Goal: Transaction & Acquisition: Book appointment/travel/reservation

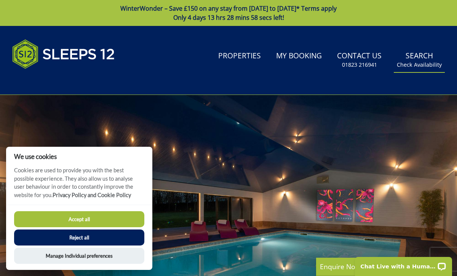
click at [418, 55] on link "Search Check Availability" at bounding box center [419, 60] width 51 height 25
click at [88, 214] on button "Accept all" at bounding box center [79, 219] width 130 height 16
checkbox input "true"
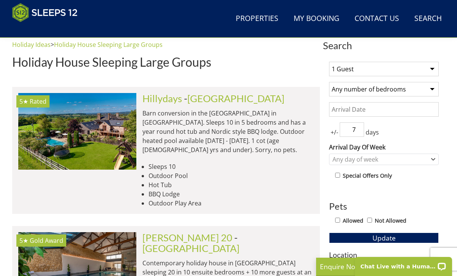
scroll to position [288, 0]
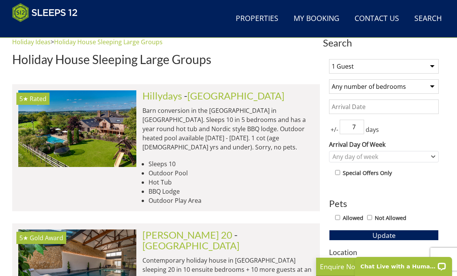
click at [429, 64] on select "1 Guest 2 Guests 3 Guests 4 Guests 5 Guests 6 Guests 7 Guests 8 Guests 9 Guests…" at bounding box center [384, 66] width 110 height 14
select select "16"
click at [329, 59] on select "1 Guest 2 Guests 3 Guests 4 Guests 5 Guests 6 Guests 7 Guests 8 Guests 9 Guests…" at bounding box center [384, 66] width 110 height 14
click at [411, 86] on select "Any number of bedrooms 4 Bedrooms 5 Bedrooms 6 Bedrooms 7 Bedrooms 8 Bedrooms 9…" at bounding box center [384, 86] width 110 height 14
select select "9"
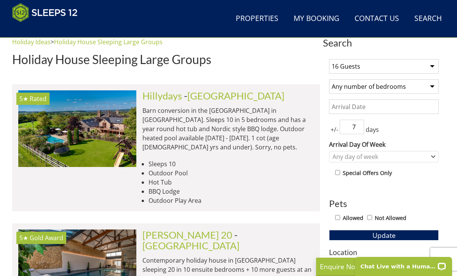
click at [329, 79] on select "Any number of bedrooms 4 Bedrooms 5 Bedrooms 6 Bedrooms 7 Bedrooms 8 Bedrooms 9…" at bounding box center [384, 86] width 110 height 14
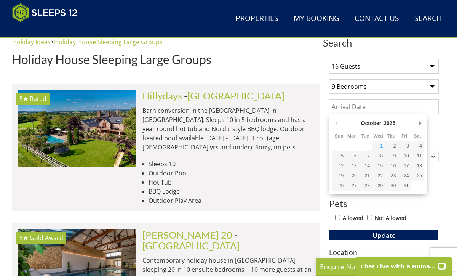
click at [381, 105] on input "Date" at bounding box center [384, 106] width 110 height 14
type input "[DATE]"
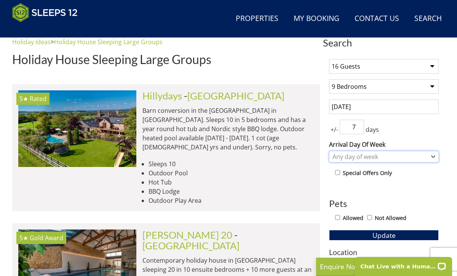
click at [375, 157] on div "Any day of week" at bounding box center [379, 156] width 99 height 8
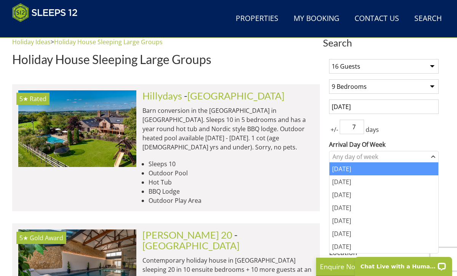
click at [352, 171] on div "[DATE]" at bounding box center [383, 168] width 109 height 13
click at [399, 136] on div "1 Guest 2 Guests 3 Guests 4 Guests 5 Guests 6 Guests 7 Guests 8 Guests 9 Guests…" at bounding box center [384, 260] width 122 height 415
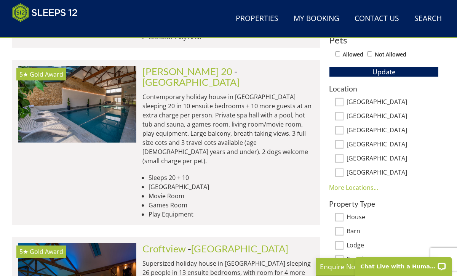
scroll to position [452, 0]
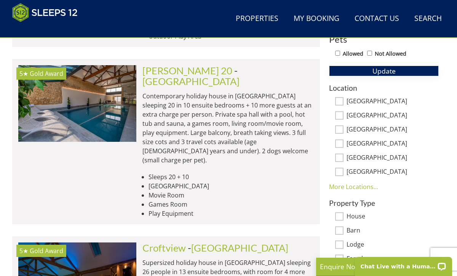
click at [387, 71] on span "Update" at bounding box center [383, 70] width 23 height 9
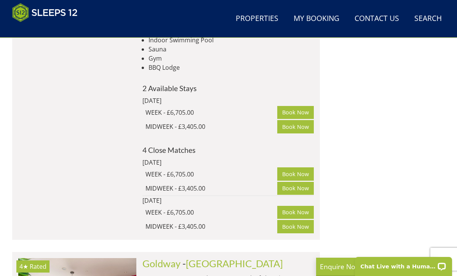
scroll to position [2931, 0]
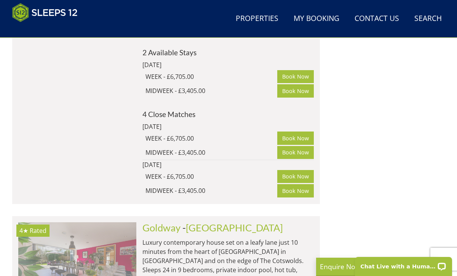
click at [107, 222] on img at bounding box center [77, 260] width 118 height 76
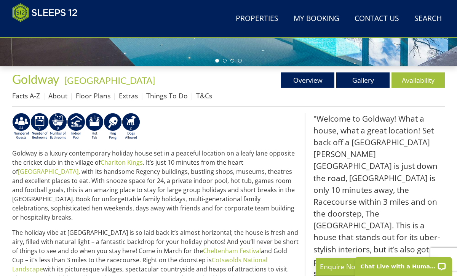
scroll to position [265, 0]
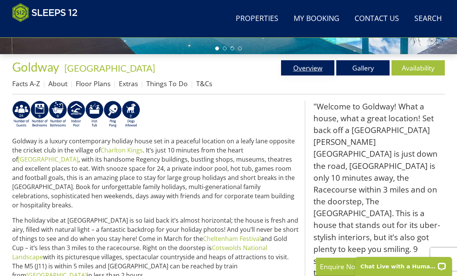
click at [309, 69] on link "Overview" at bounding box center [307, 67] width 53 height 15
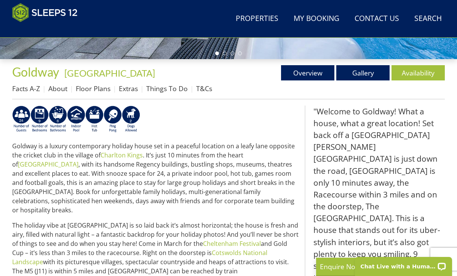
scroll to position [262, 0]
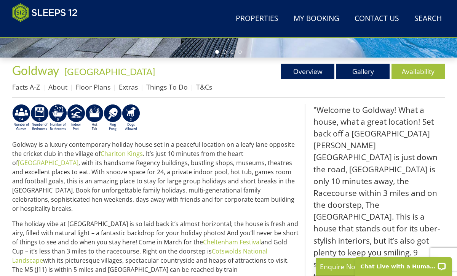
select select "16"
select select "9"
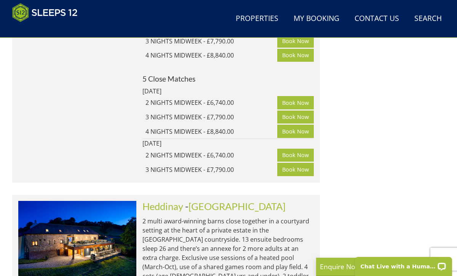
scroll to position [3631, 0]
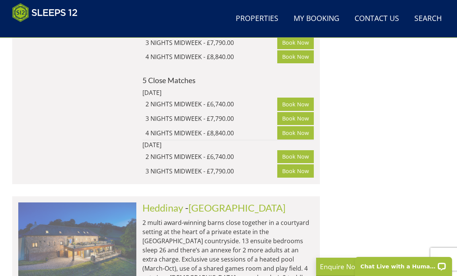
click at [70, 202] on img at bounding box center [77, 240] width 118 height 76
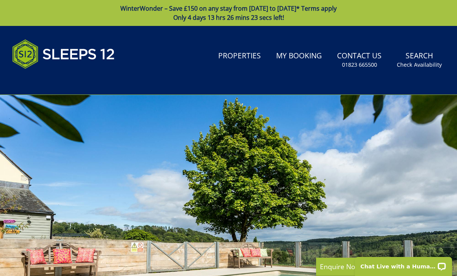
select select "16"
select select "9"
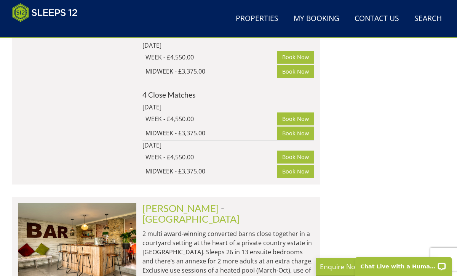
scroll to position [3968, 0]
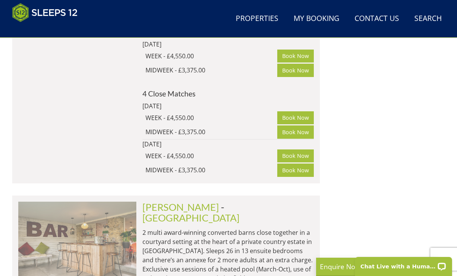
click at [85, 201] on img at bounding box center [77, 239] width 118 height 76
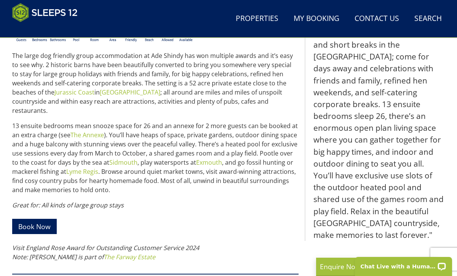
scroll to position [353, 0]
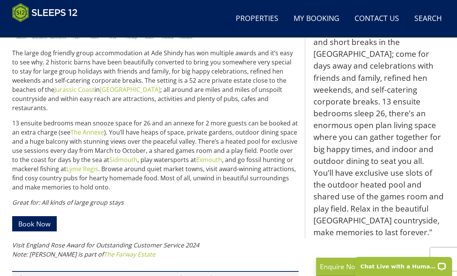
select select "16"
select select "9"
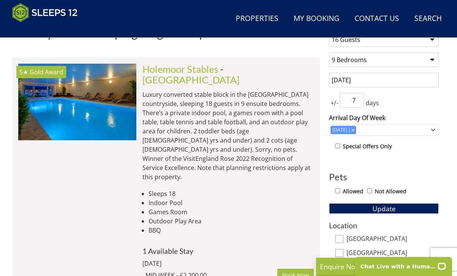
scroll to position [326, 0]
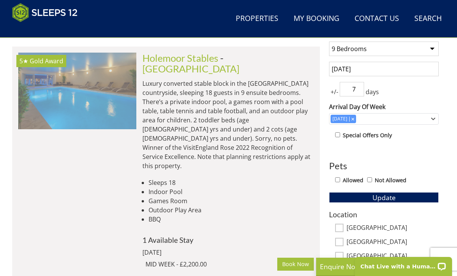
click at [78, 86] on img at bounding box center [77, 91] width 118 height 76
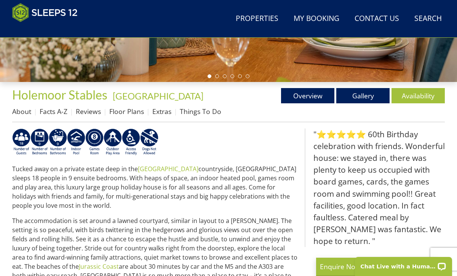
scroll to position [193, 0]
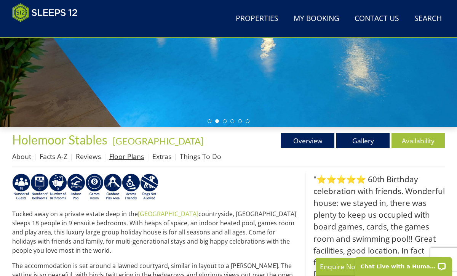
click at [135, 157] on link "Floor Plans" at bounding box center [126, 156] width 35 height 9
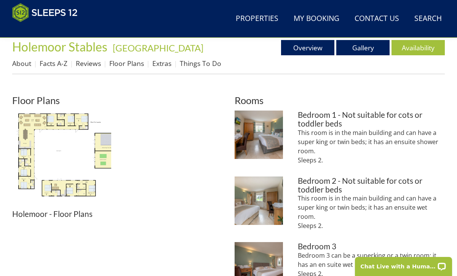
scroll to position [287, 0]
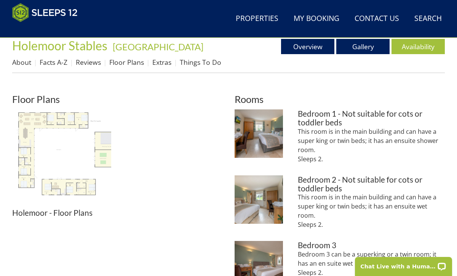
click at [74, 150] on img at bounding box center [61, 158] width 99 height 99
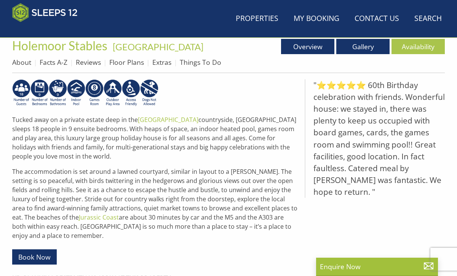
scroll to position [193, 0]
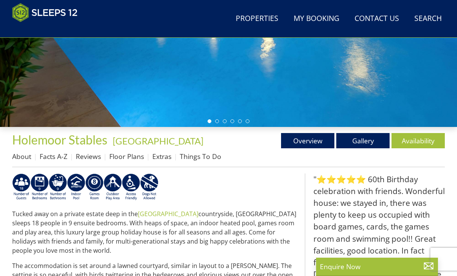
select select "16"
select select "9"
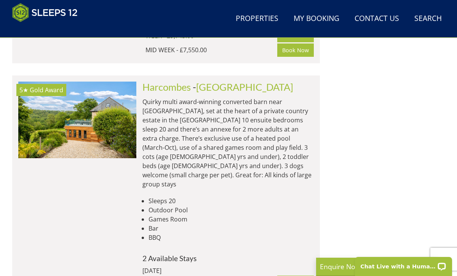
scroll to position [931, 0]
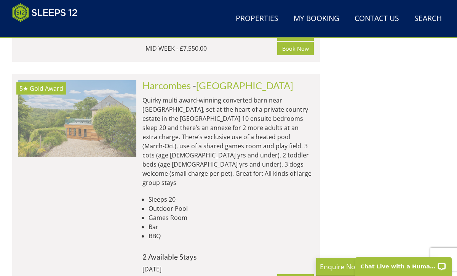
click at [78, 83] on img at bounding box center [77, 118] width 118 height 76
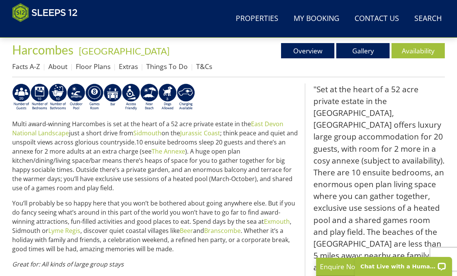
scroll to position [298, 0]
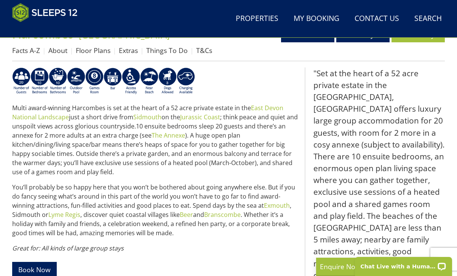
select select "16"
select select "9"
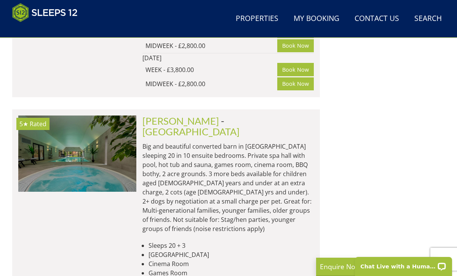
scroll to position [1239, 0]
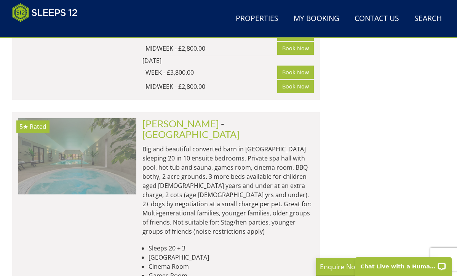
click at [101, 132] on img at bounding box center [77, 156] width 118 height 76
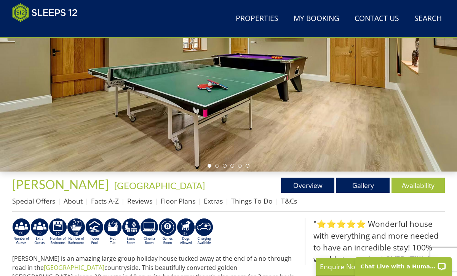
scroll to position [148, 0]
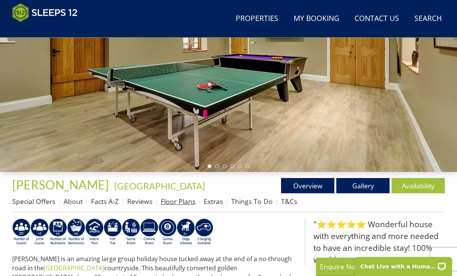
click at [177, 202] on link "Floor Plans" at bounding box center [178, 200] width 35 height 9
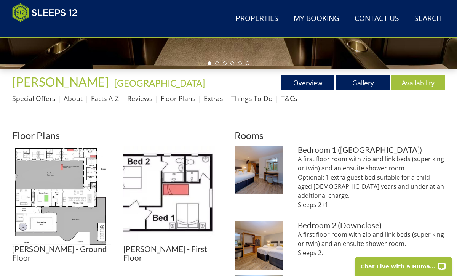
scroll to position [309, 0]
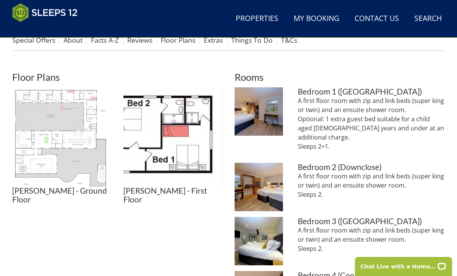
click at [75, 133] on img at bounding box center [61, 136] width 99 height 99
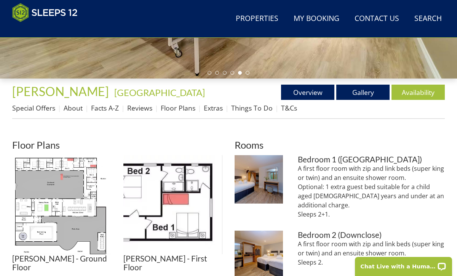
scroll to position [248, 0]
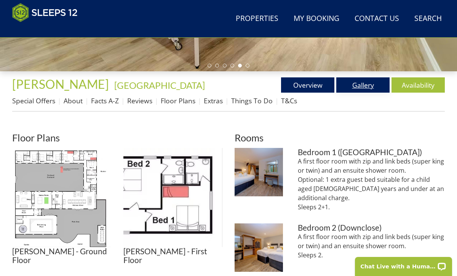
click at [360, 86] on link "Gallery" at bounding box center [362, 84] width 53 height 15
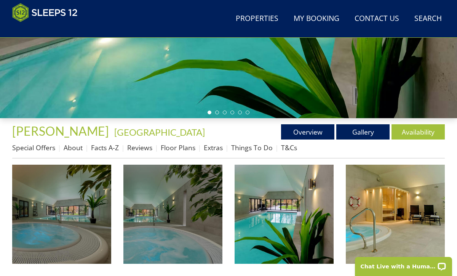
scroll to position [248, 0]
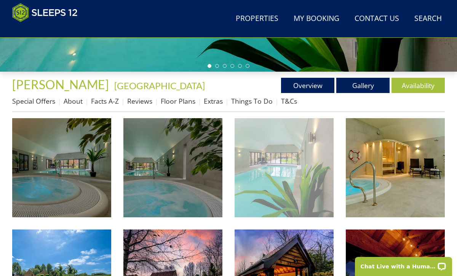
click at [258, 161] on img at bounding box center [283, 167] width 99 height 99
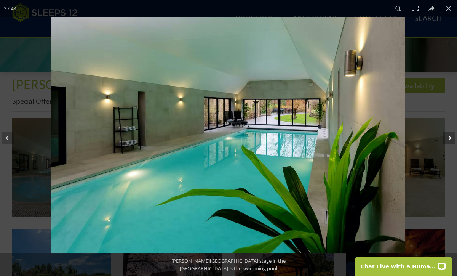
click at [451, 135] on button at bounding box center [443, 138] width 27 height 38
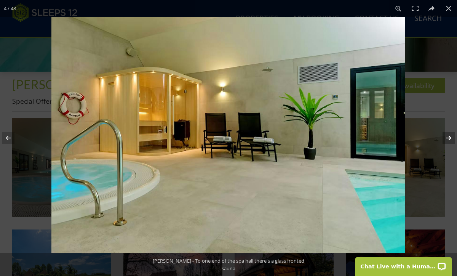
click at [451, 135] on button at bounding box center [443, 138] width 27 height 38
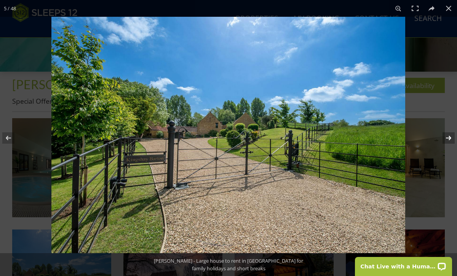
click at [451, 135] on button at bounding box center [443, 138] width 27 height 38
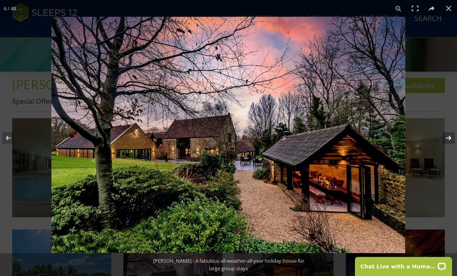
click at [451, 135] on button at bounding box center [443, 138] width 27 height 38
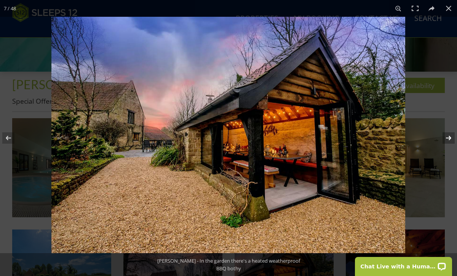
click at [451, 135] on button at bounding box center [443, 138] width 27 height 38
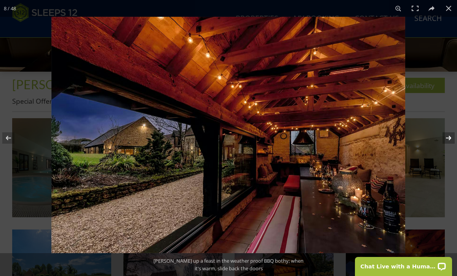
click at [451, 135] on button at bounding box center [443, 138] width 27 height 38
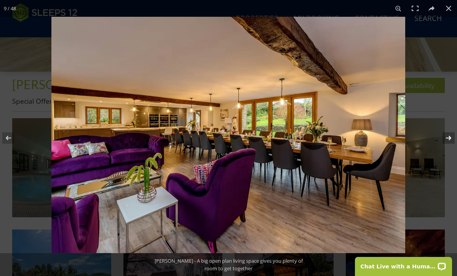
click at [449, 138] on button at bounding box center [443, 138] width 27 height 38
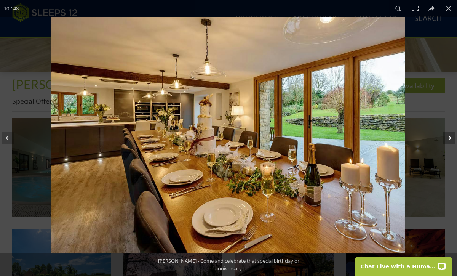
click at [449, 138] on button at bounding box center [443, 138] width 27 height 38
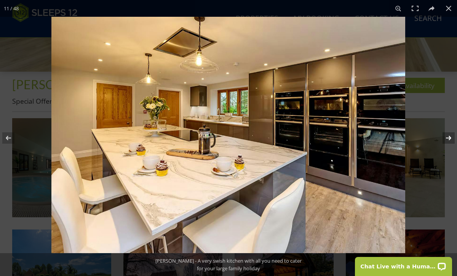
click at [449, 138] on button at bounding box center [443, 138] width 27 height 38
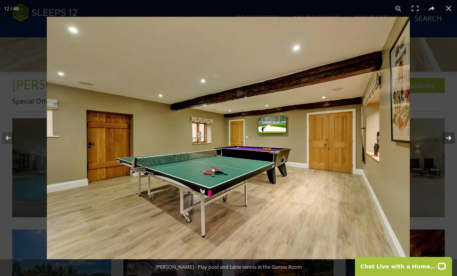
click at [449, 138] on button at bounding box center [443, 138] width 27 height 38
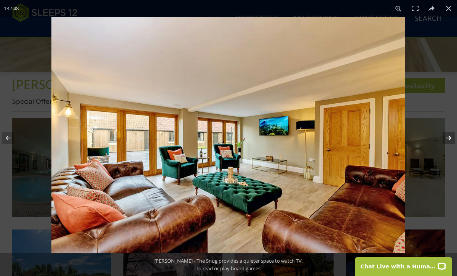
click at [449, 138] on button at bounding box center [443, 138] width 27 height 38
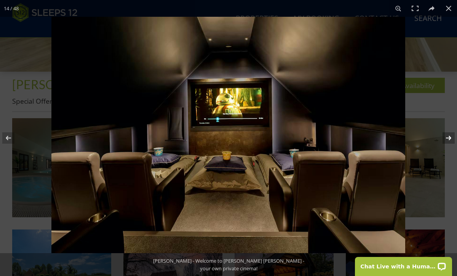
click at [449, 138] on button at bounding box center [443, 138] width 27 height 38
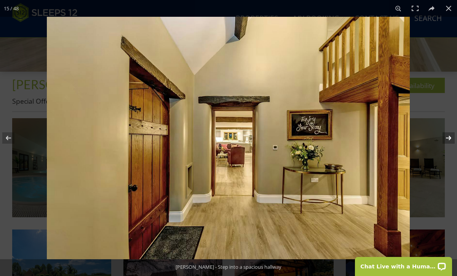
click at [449, 138] on button at bounding box center [443, 138] width 27 height 38
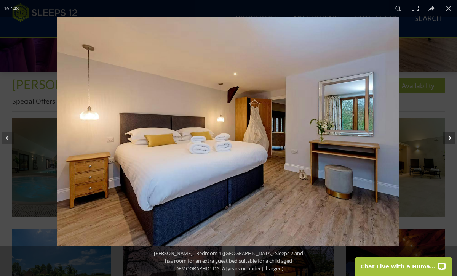
click at [449, 138] on button at bounding box center [443, 138] width 27 height 38
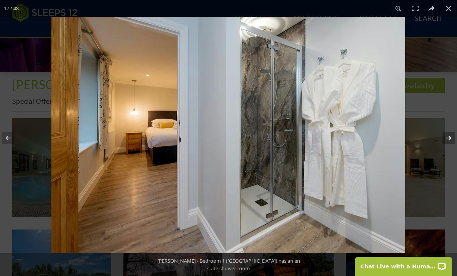
click at [449, 138] on button at bounding box center [443, 138] width 27 height 38
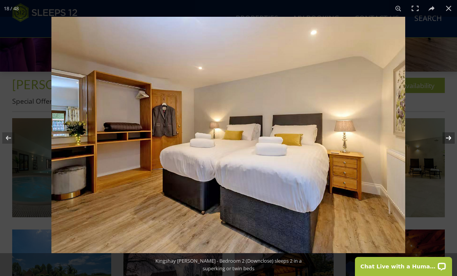
click at [449, 138] on button at bounding box center [443, 138] width 27 height 38
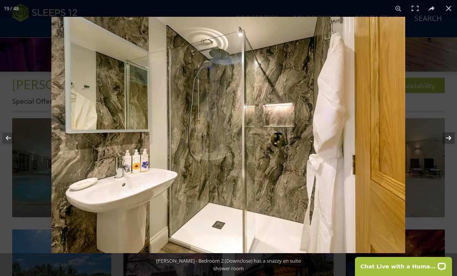
click at [449, 138] on button at bounding box center [443, 138] width 27 height 38
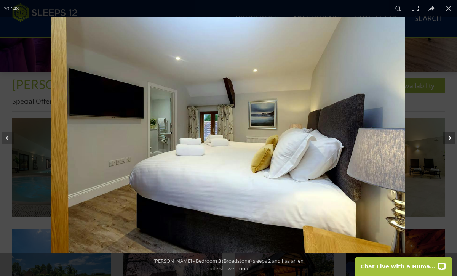
click at [449, 138] on button at bounding box center [443, 138] width 27 height 38
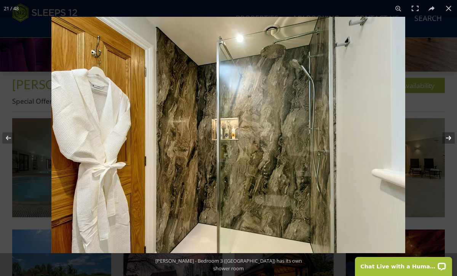
click at [449, 138] on button at bounding box center [443, 138] width 27 height 38
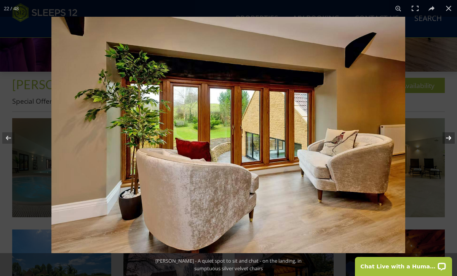
click at [449, 138] on button at bounding box center [443, 138] width 27 height 38
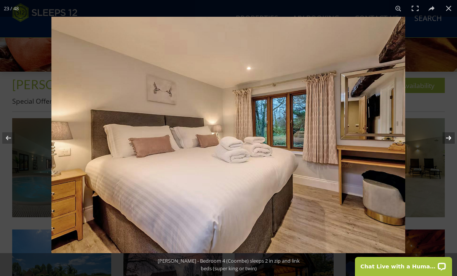
click at [449, 138] on button at bounding box center [443, 138] width 27 height 38
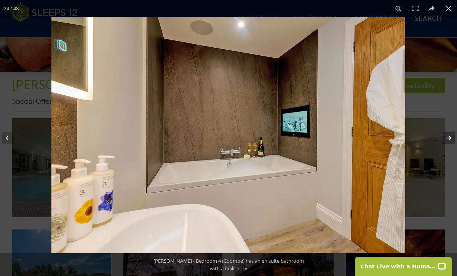
click at [449, 138] on button at bounding box center [443, 138] width 27 height 38
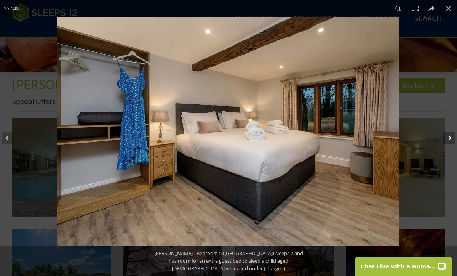
click at [449, 138] on button at bounding box center [443, 138] width 27 height 38
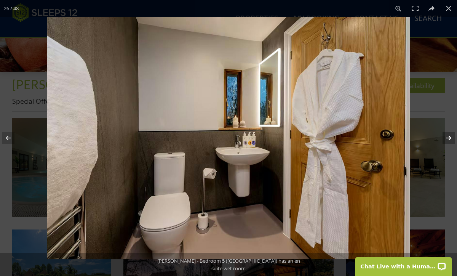
click at [449, 138] on button at bounding box center [443, 138] width 27 height 38
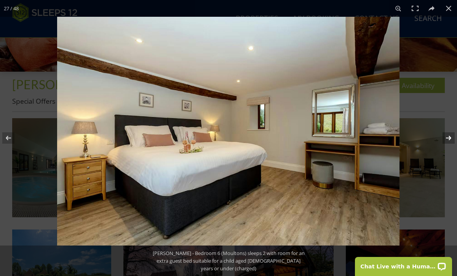
click at [449, 138] on button at bounding box center [443, 138] width 27 height 38
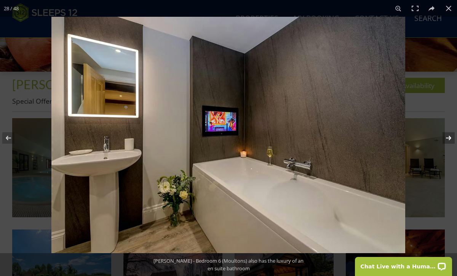
click at [449, 138] on button at bounding box center [443, 138] width 27 height 38
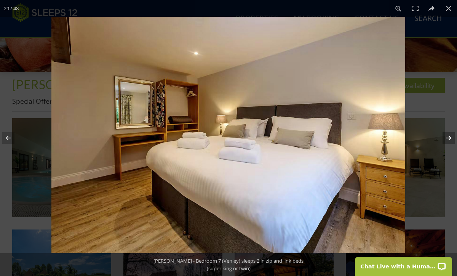
click at [449, 138] on button at bounding box center [443, 138] width 27 height 38
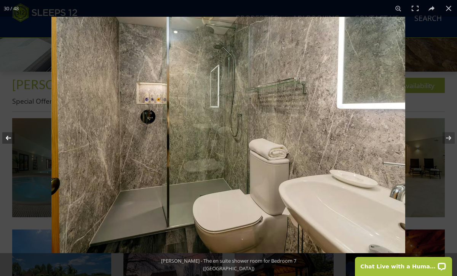
click at [9, 139] on button at bounding box center [13, 138] width 27 height 38
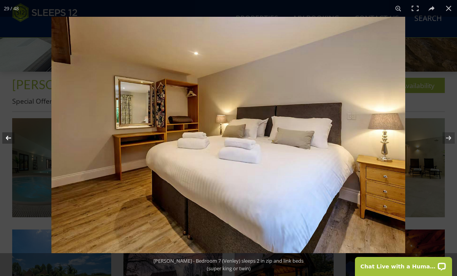
click at [9, 139] on button at bounding box center [13, 138] width 27 height 38
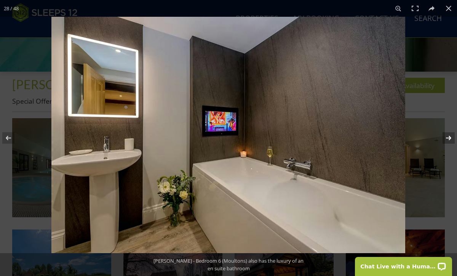
click at [446, 137] on button at bounding box center [443, 138] width 27 height 38
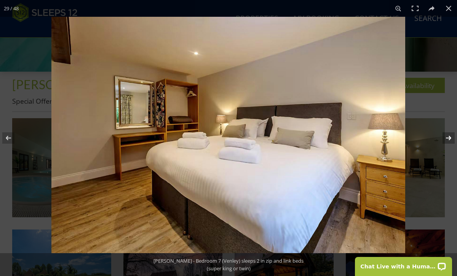
click at [446, 137] on button at bounding box center [443, 138] width 27 height 38
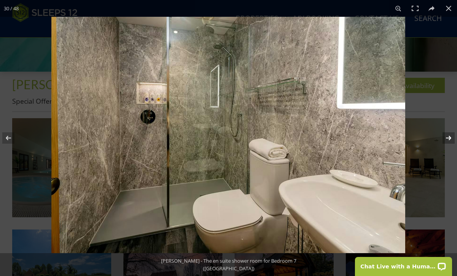
click at [446, 137] on button at bounding box center [443, 138] width 27 height 38
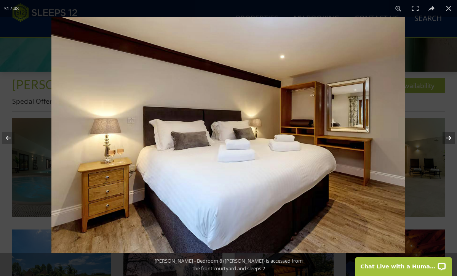
click at [446, 137] on button at bounding box center [443, 138] width 27 height 38
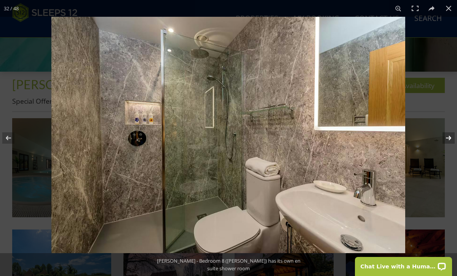
click at [446, 137] on button at bounding box center [443, 138] width 27 height 38
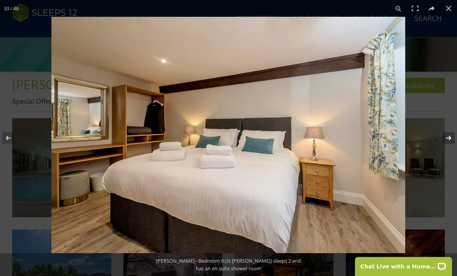
click at [446, 137] on button at bounding box center [443, 138] width 27 height 38
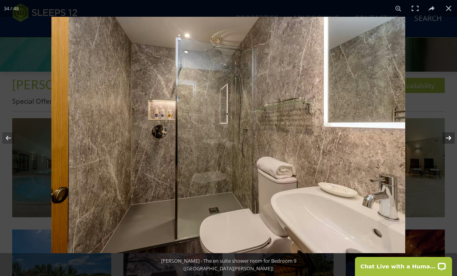
click at [446, 137] on button at bounding box center [443, 138] width 27 height 38
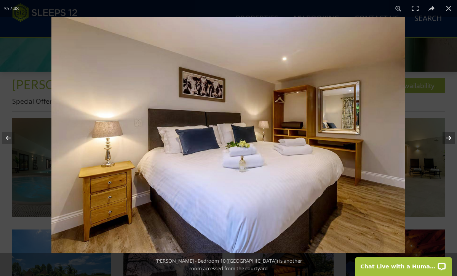
click at [446, 137] on button at bounding box center [443, 138] width 27 height 38
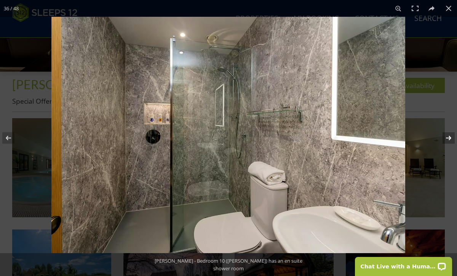
click at [446, 137] on button at bounding box center [443, 138] width 27 height 38
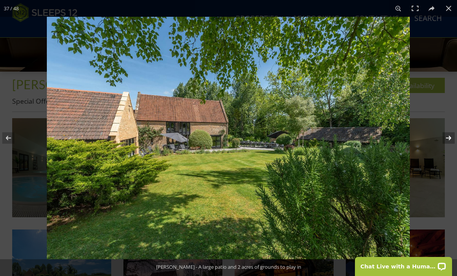
click at [446, 137] on button at bounding box center [443, 138] width 27 height 38
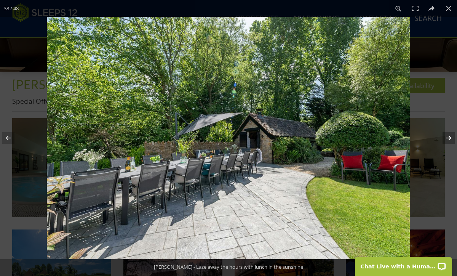
click at [446, 137] on button at bounding box center [443, 138] width 27 height 38
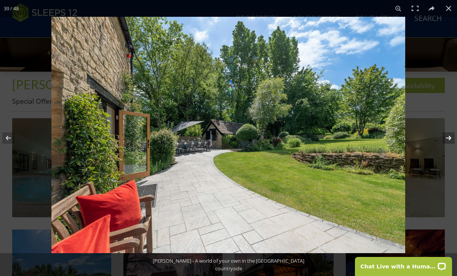
click at [446, 137] on button at bounding box center [443, 138] width 27 height 38
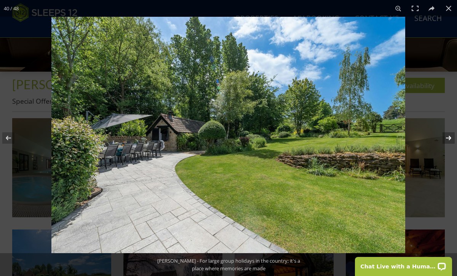
click at [446, 137] on button at bounding box center [443, 138] width 27 height 38
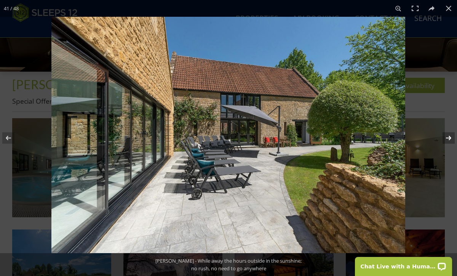
click at [446, 137] on button at bounding box center [443, 138] width 27 height 38
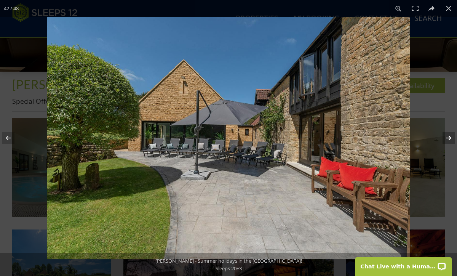
click at [446, 137] on button at bounding box center [443, 138] width 27 height 38
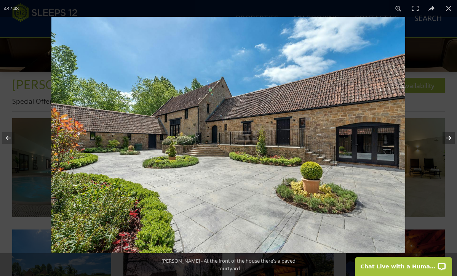
click at [446, 137] on button at bounding box center [443, 138] width 27 height 38
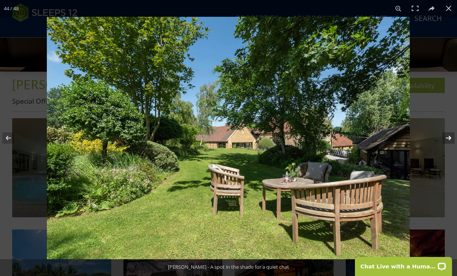
click at [446, 137] on button at bounding box center [443, 138] width 27 height 38
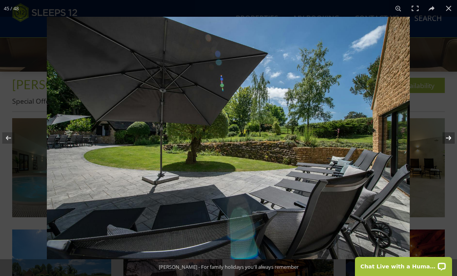
click at [446, 137] on button at bounding box center [443, 138] width 27 height 38
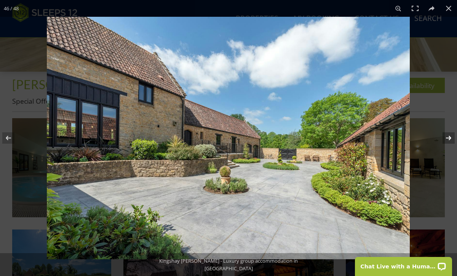
click at [446, 137] on button at bounding box center [443, 138] width 27 height 38
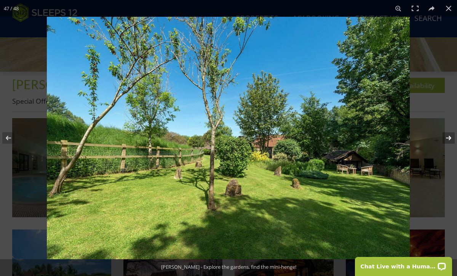
click at [446, 137] on button at bounding box center [443, 138] width 27 height 38
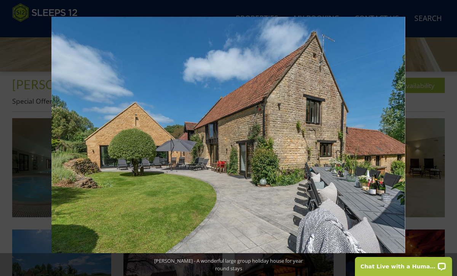
scroll to position [248, 0]
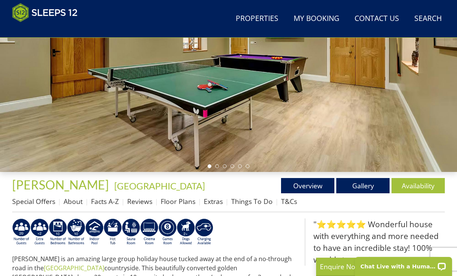
scroll to position [1239, 0]
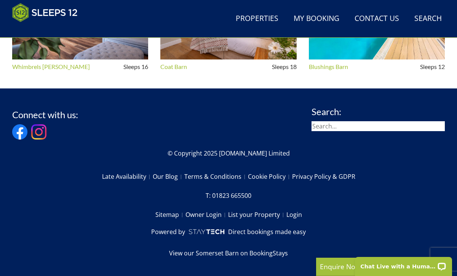
select select "16"
select select "9"
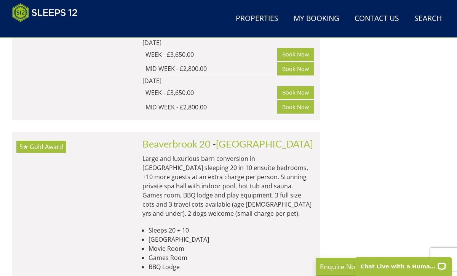
scroll to position [1900, 0]
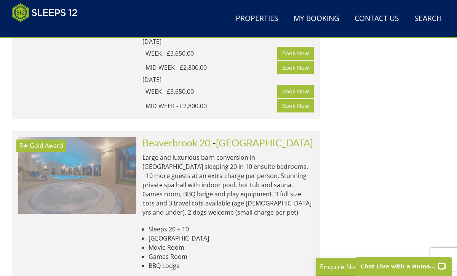
click at [69, 137] on img at bounding box center [77, 175] width 118 height 76
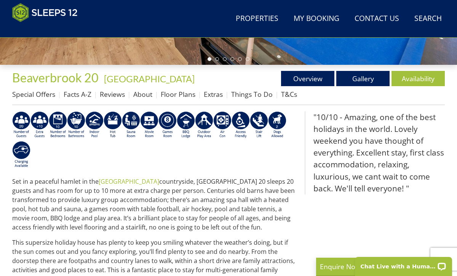
scroll to position [256, 0]
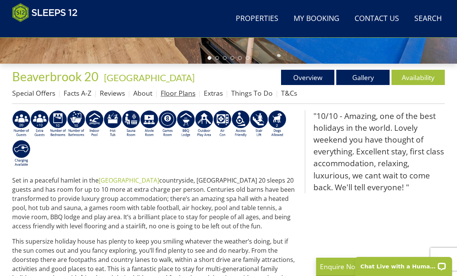
click at [178, 94] on link "Floor Plans" at bounding box center [178, 92] width 35 height 9
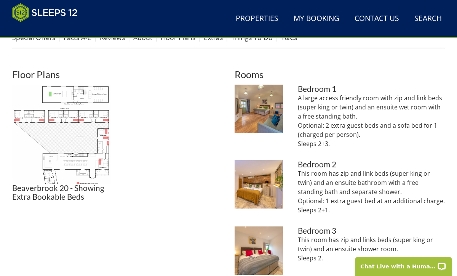
scroll to position [312, 0]
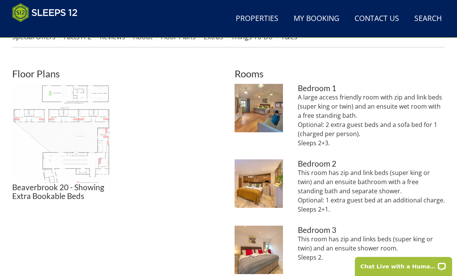
click at [68, 125] on img at bounding box center [61, 133] width 99 height 99
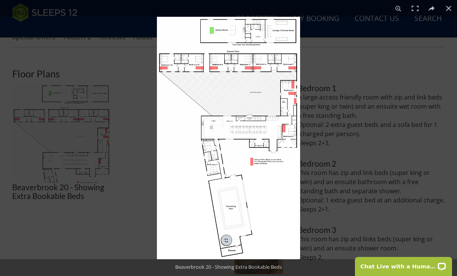
click at [92, 74] on div at bounding box center [228, 138] width 457 height 276
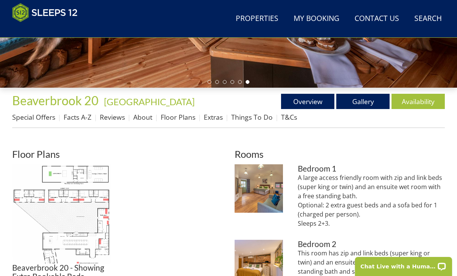
scroll to position [290, 0]
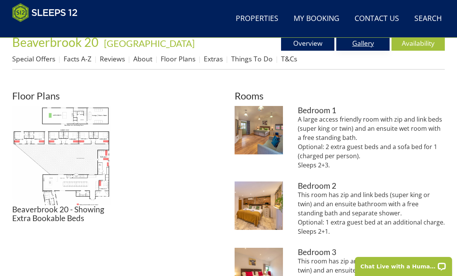
click at [360, 42] on link "Gallery" at bounding box center [362, 42] width 53 height 15
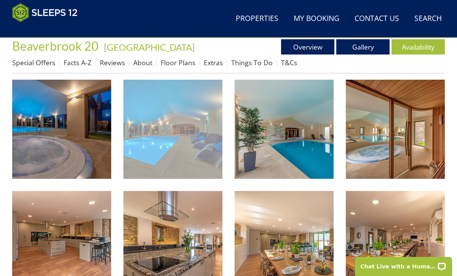
click at [161, 135] on img at bounding box center [172, 129] width 99 height 99
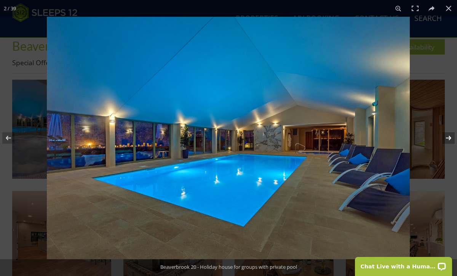
click at [448, 137] on button at bounding box center [443, 138] width 27 height 38
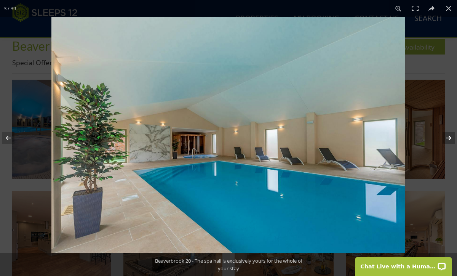
click at [448, 137] on button at bounding box center [443, 138] width 27 height 38
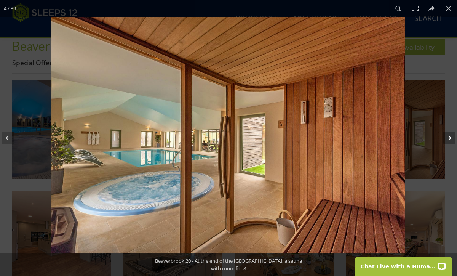
click at [448, 137] on button at bounding box center [443, 138] width 27 height 38
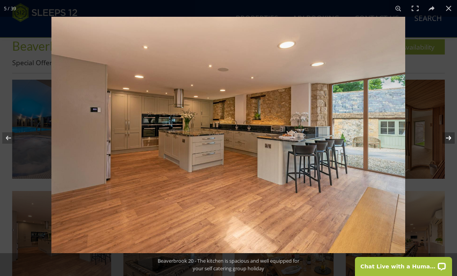
click at [448, 137] on button at bounding box center [443, 138] width 27 height 38
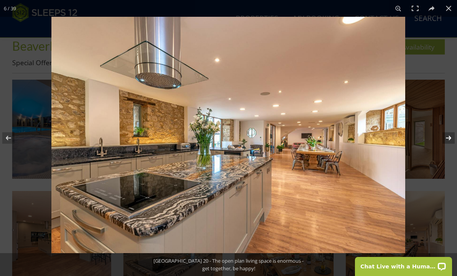
click at [448, 137] on button at bounding box center [443, 138] width 27 height 38
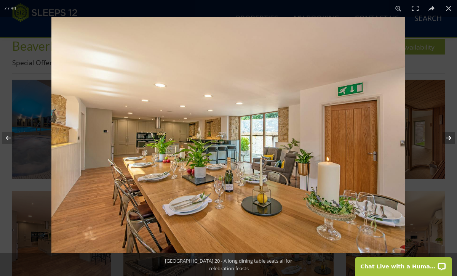
click at [448, 137] on button at bounding box center [443, 138] width 27 height 38
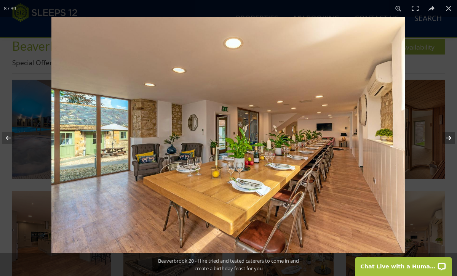
click at [448, 137] on button at bounding box center [443, 138] width 27 height 38
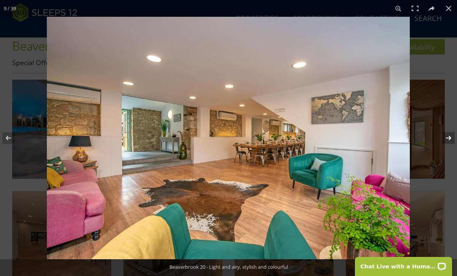
click at [448, 137] on button at bounding box center [443, 138] width 27 height 38
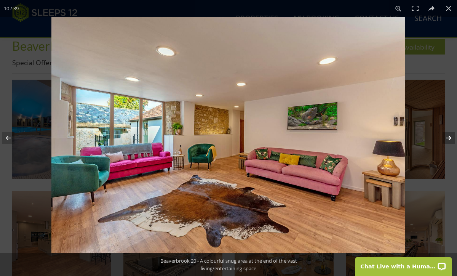
click at [448, 137] on button at bounding box center [443, 138] width 27 height 38
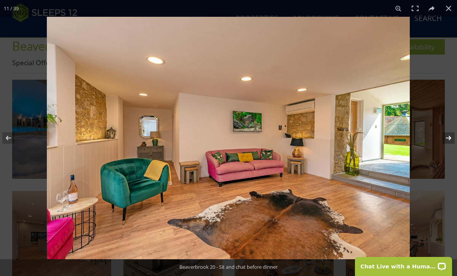
click at [448, 137] on button at bounding box center [443, 138] width 27 height 38
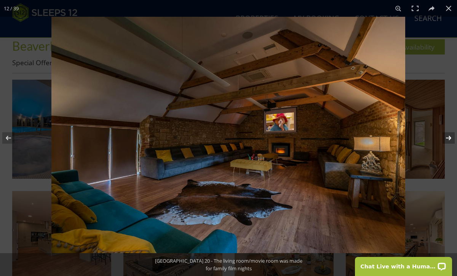
click at [448, 137] on button at bounding box center [443, 138] width 27 height 38
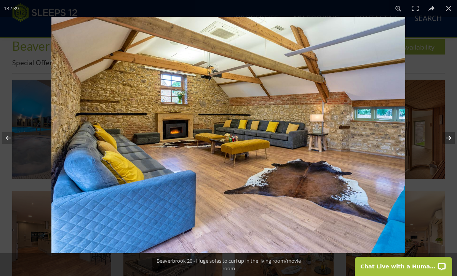
click at [448, 137] on button at bounding box center [443, 138] width 27 height 38
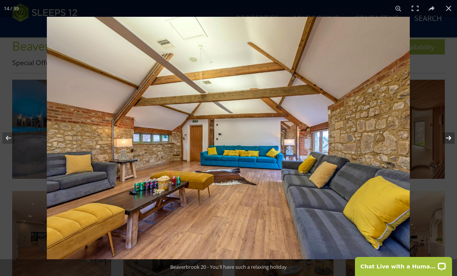
click at [448, 137] on button at bounding box center [443, 138] width 27 height 38
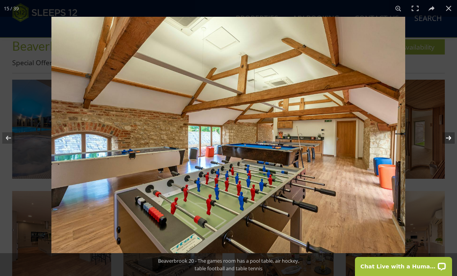
click at [448, 137] on button at bounding box center [443, 138] width 27 height 38
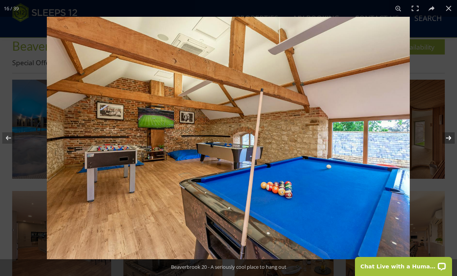
click at [448, 137] on button at bounding box center [443, 138] width 27 height 38
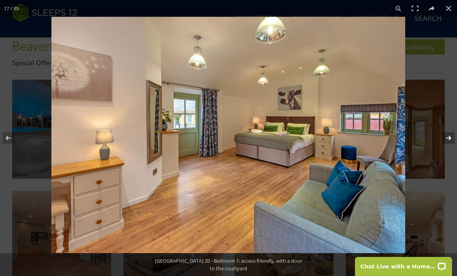
click at [448, 137] on button at bounding box center [443, 138] width 27 height 38
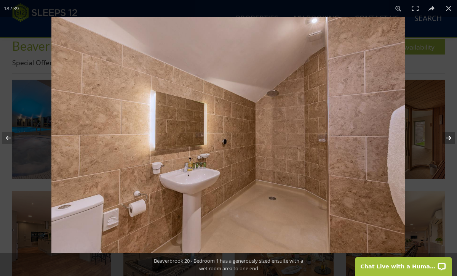
click at [448, 137] on button at bounding box center [443, 138] width 27 height 38
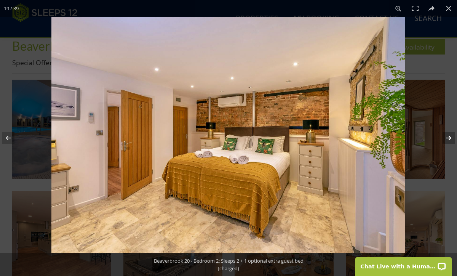
click at [448, 137] on button at bounding box center [443, 138] width 27 height 38
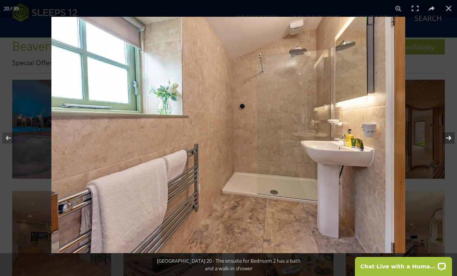
click at [448, 137] on button at bounding box center [443, 138] width 27 height 38
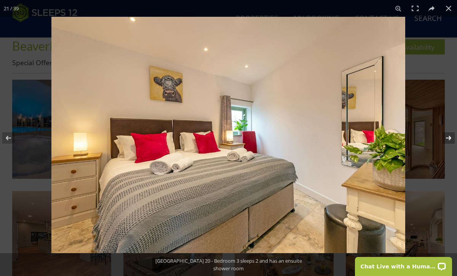
click at [448, 137] on button at bounding box center [443, 138] width 27 height 38
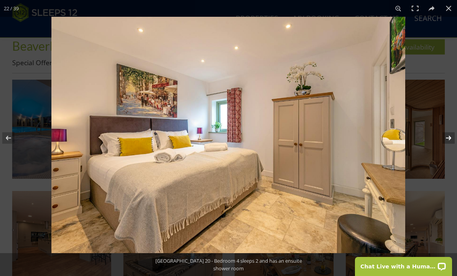
click at [448, 137] on button at bounding box center [443, 138] width 27 height 38
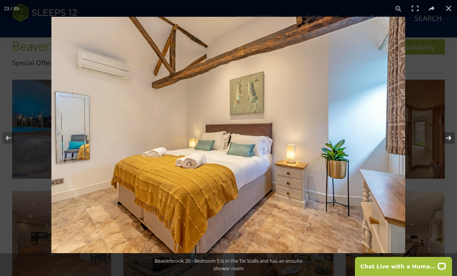
click at [448, 137] on button at bounding box center [443, 138] width 27 height 38
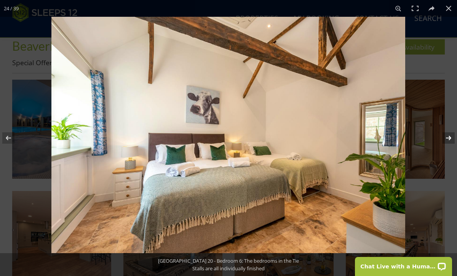
click at [448, 137] on button at bounding box center [443, 138] width 27 height 38
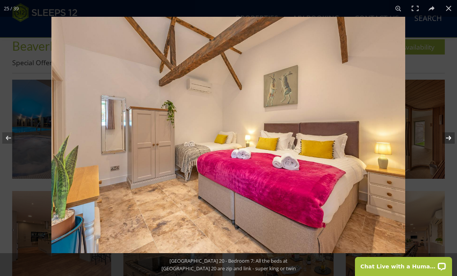
click at [448, 137] on button at bounding box center [443, 138] width 27 height 38
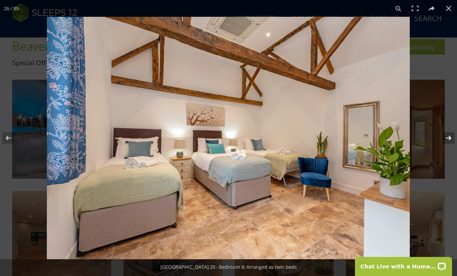
click at [448, 137] on button at bounding box center [443, 138] width 27 height 38
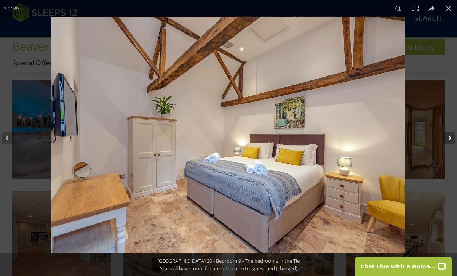
click at [448, 137] on button at bounding box center [443, 138] width 27 height 38
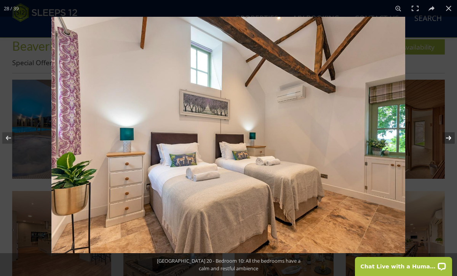
click at [448, 137] on button at bounding box center [443, 138] width 27 height 38
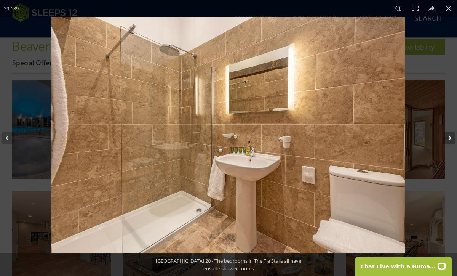
click at [448, 137] on button at bounding box center [443, 138] width 27 height 38
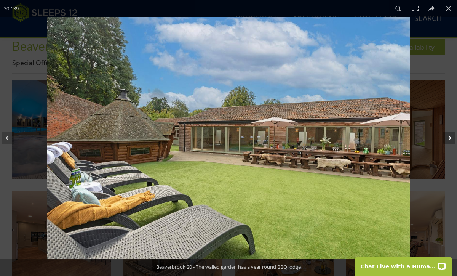
click at [448, 137] on button at bounding box center [443, 138] width 27 height 38
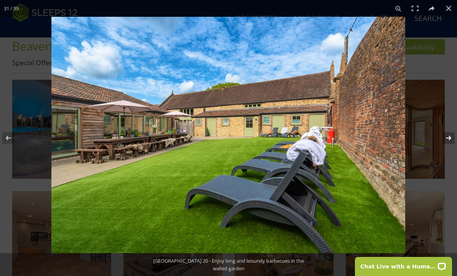
click at [448, 137] on button at bounding box center [443, 138] width 27 height 38
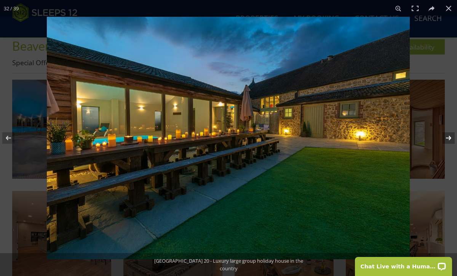
click at [448, 137] on button at bounding box center [443, 138] width 27 height 38
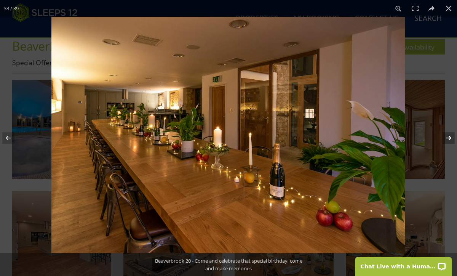
click at [448, 137] on button at bounding box center [443, 138] width 27 height 38
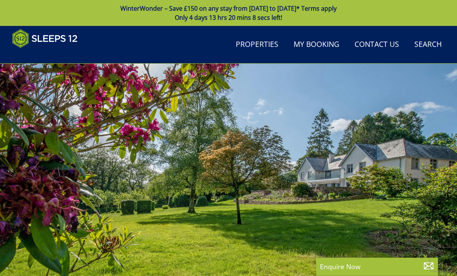
select select "16"
select select "9"
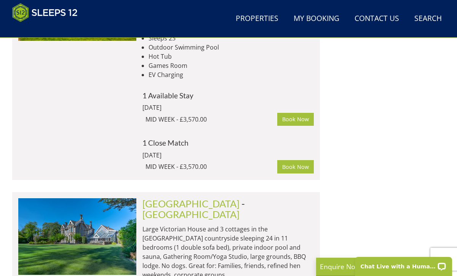
scroll to position [2657, 0]
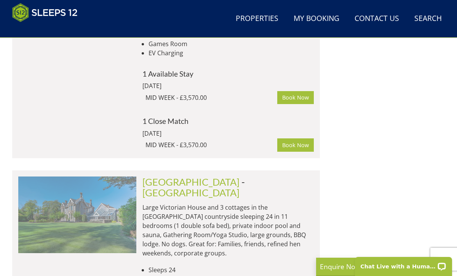
click at [71, 176] on img at bounding box center [77, 214] width 118 height 76
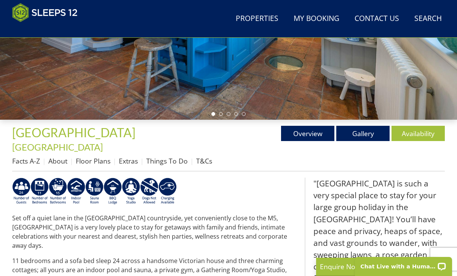
scroll to position [224, 0]
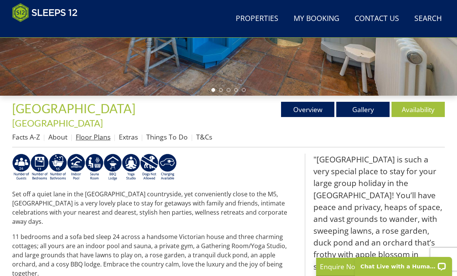
click at [92, 132] on link "Floor Plans" at bounding box center [93, 136] width 35 height 9
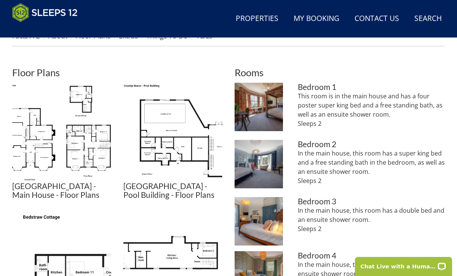
scroll to position [326, 0]
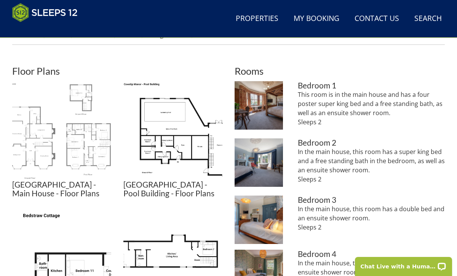
click at [65, 140] on img at bounding box center [61, 130] width 99 height 99
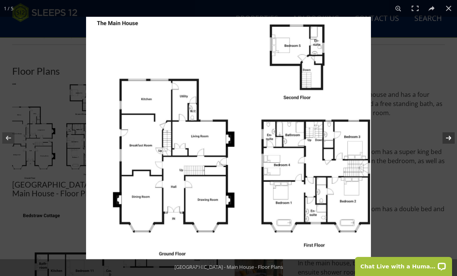
click at [450, 138] on button at bounding box center [443, 138] width 27 height 38
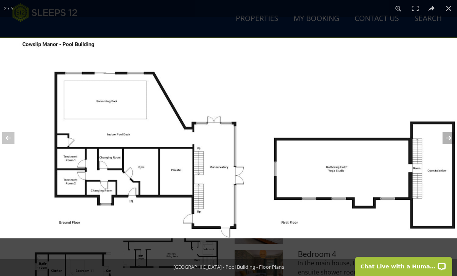
click at [446, 141] on button at bounding box center [443, 138] width 27 height 38
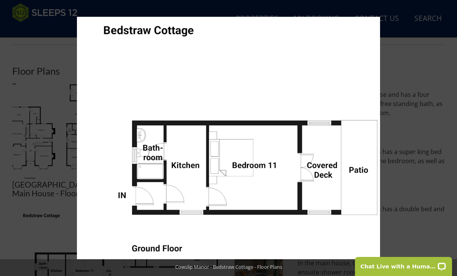
click at [448, 139] on button at bounding box center [443, 138] width 27 height 38
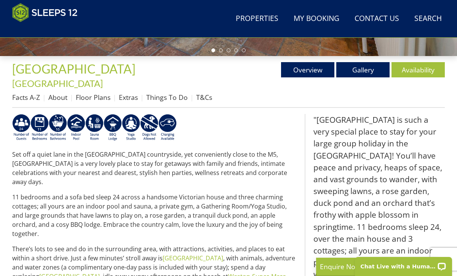
scroll to position [249, 0]
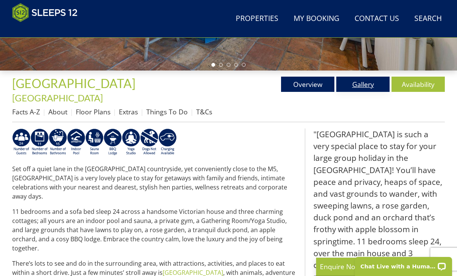
click at [357, 86] on link "Gallery" at bounding box center [362, 84] width 53 height 15
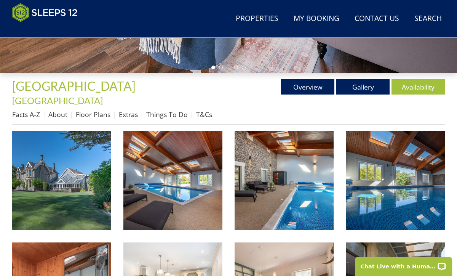
scroll to position [293, 0]
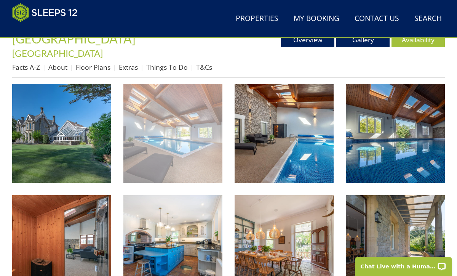
click at [187, 145] on img at bounding box center [172, 133] width 99 height 99
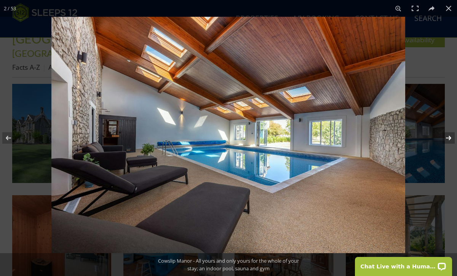
click at [450, 137] on button at bounding box center [443, 138] width 27 height 38
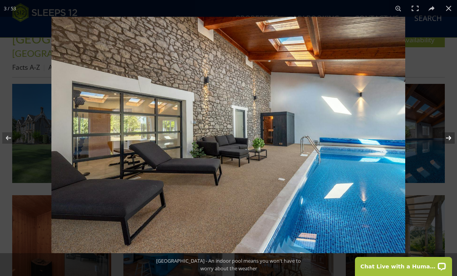
click at [450, 137] on button at bounding box center [443, 138] width 27 height 38
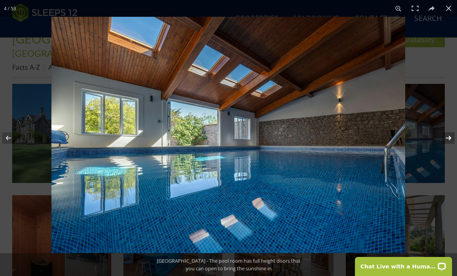
click at [450, 137] on button at bounding box center [443, 138] width 27 height 38
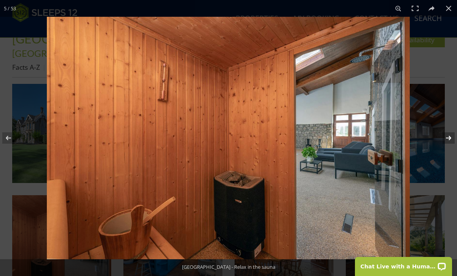
click at [450, 137] on button at bounding box center [443, 138] width 27 height 38
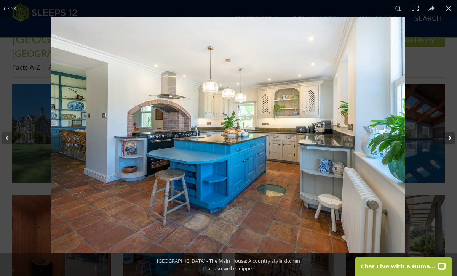
click at [450, 137] on button at bounding box center [443, 138] width 27 height 38
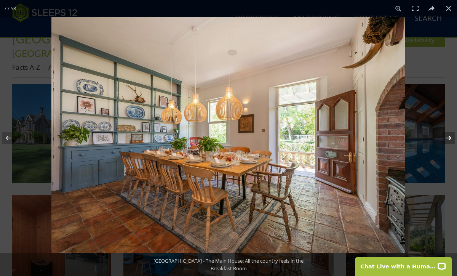
click at [450, 137] on button at bounding box center [443, 138] width 27 height 38
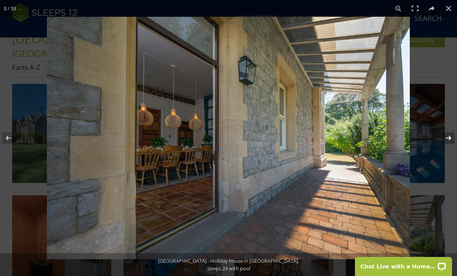
click at [450, 137] on button at bounding box center [443, 138] width 27 height 38
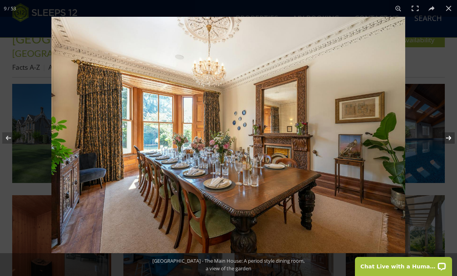
click at [450, 137] on button at bounding box center [443, 138] width 27 height 38
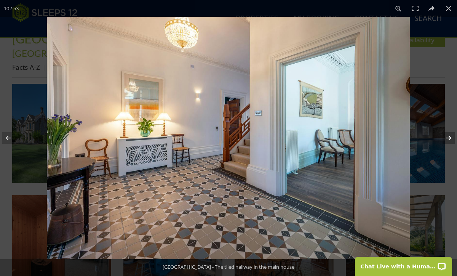
click at [450, 137] on button at bounding box center [443, 138] width 27 height 38
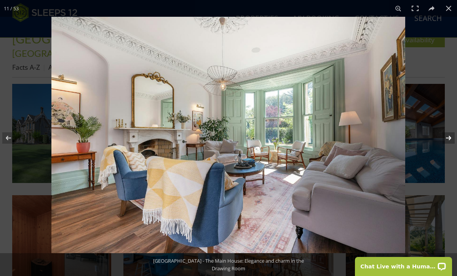
click at [450, 137] on button at bounding box center [443, 138] width 27 height 38
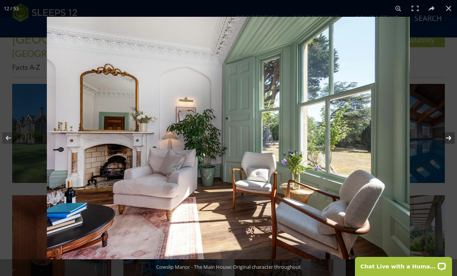
click at [450, 137] on button at bounding box center [443, 138] width 27 height 38
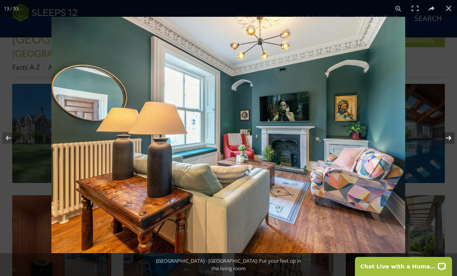
click at [450, 137] on button at bounding box center [443, 138] width 27 height 38
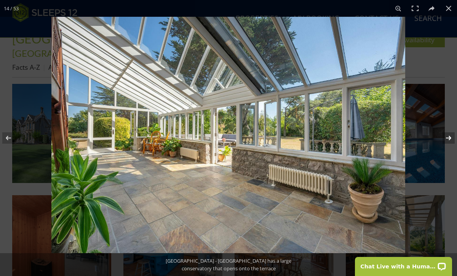
click at [450, 137] on button at bounding box center [443, 138] width 27 height 38
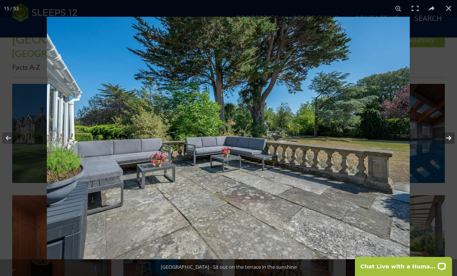
click at [450, 137] on button at bounding box center [443, 138] width 27 height 38
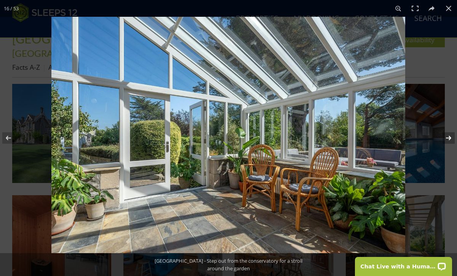
click at [450, 137] on button at bounding box center [443, 138] width 27 height 38
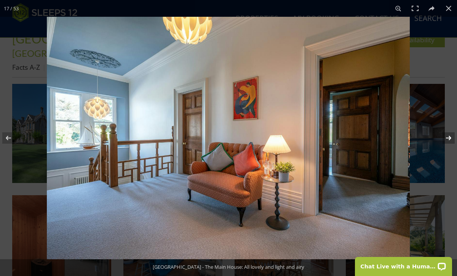
click at [450, 137] on button at bounding box center [443, 138] width 27 height 38
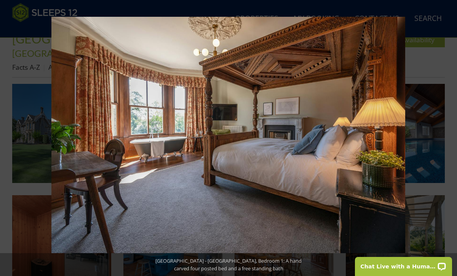
click at [450, 137] on button at bounding box center [443, 138] width 27 height 38
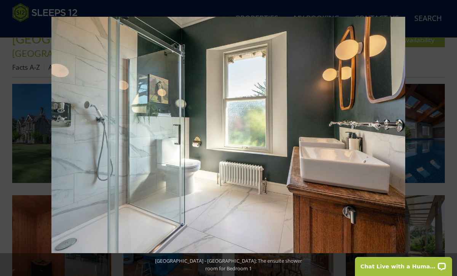
click at [450, 137] on button at bounding box center [443, 138] width 27 height 38
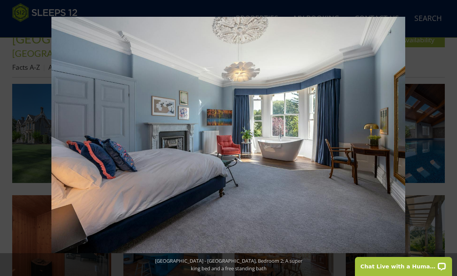
click at [450, 137] on button at bounding box center [443, 138] width 27 height 38
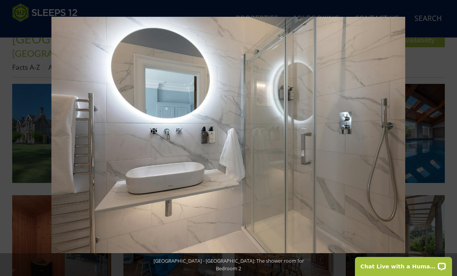
click at [450, 137] on button at bounding box center [443, 138] width 27 height 38
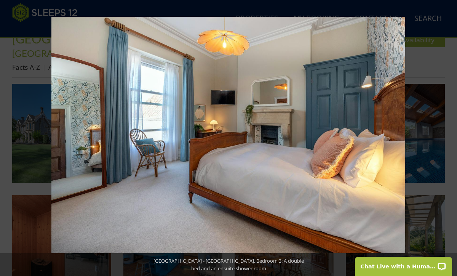
click at [450, 137] on button at bounding box center [443, 138] width 27 height 38
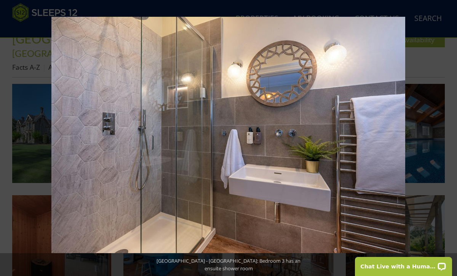
click at [450, 137] on button at bounding box center [443, 138] width 27 height 38
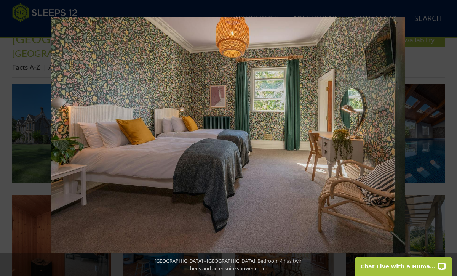
click at [450, 137] on button at bounding box center [443, 138] width 27 height 38
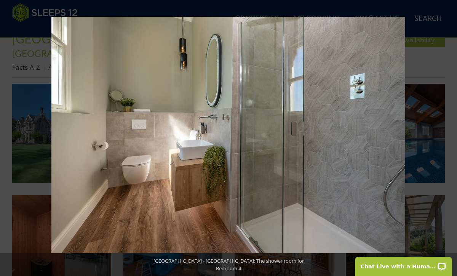
click at [450, 137] on button at bounding box center [443, 138] width 27 height 38
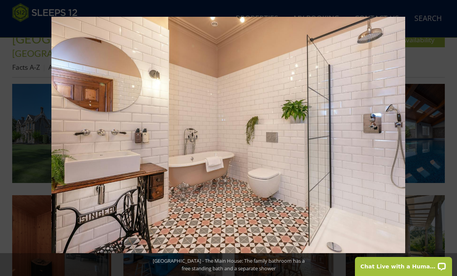
click at [450, 137] on button at bounding box center [443, 138] width 27 height 38
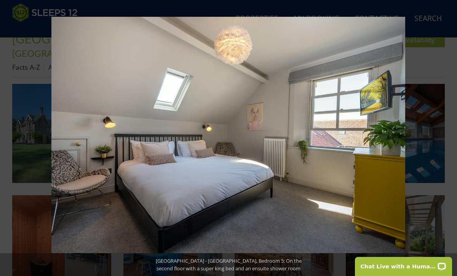
click at [450, 137] on button at bounding box center [443, 138] width 27 height 38
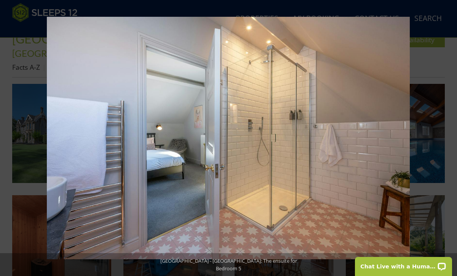
click at [450, 137] on button at bounding box center [443, 138] width 27 height 38
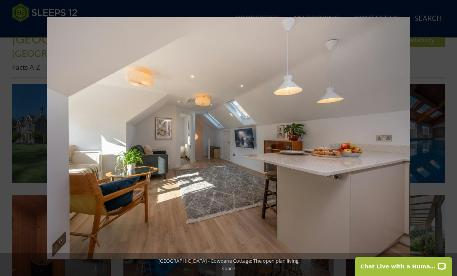
click at [450, 137] on button at bounding box center [443, 138] width 27 height 38
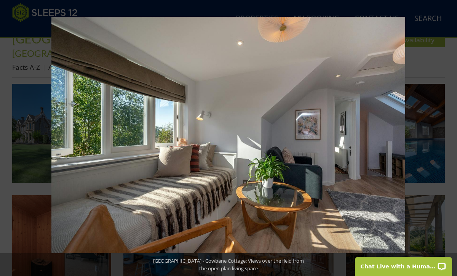
click at [450, 137] on button at bounding box center [443, 138] width 27 height 38
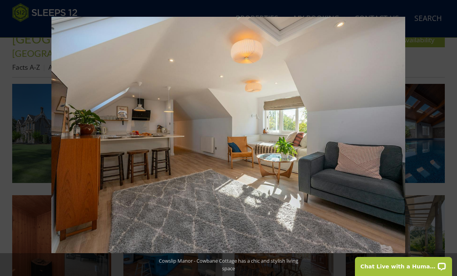
click at [450, 137] on button at bounding box center [443, 138] width 27 height 38
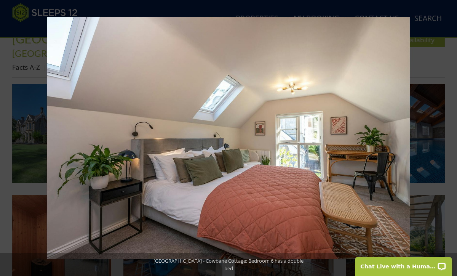
click at [450, 137] on button at bounding box center [443, 138] width 27 height 38
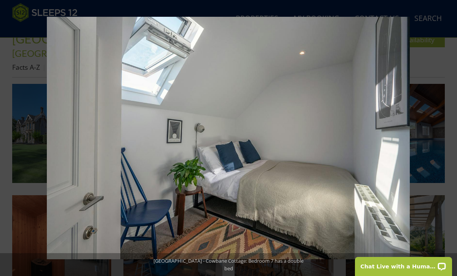
click at [450, 137] on button at bounding box center [443, 138] width 27 height 38
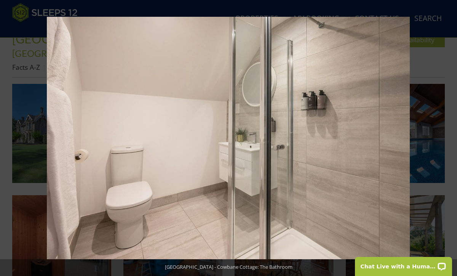
click at [450, 137] on button at bounding box center [443, 138] width 27 height 38
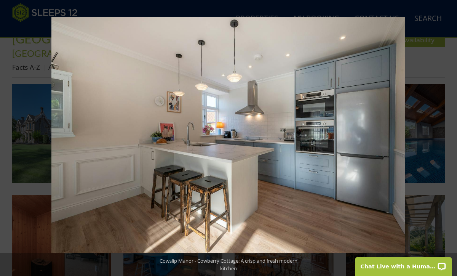
click at [450, 137] on button at bounding box center [443, 138] width 27 height 38
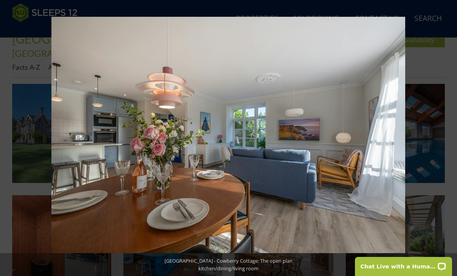
click at [450, 137] on button at bounding box center [443, 138] width 27 height 38
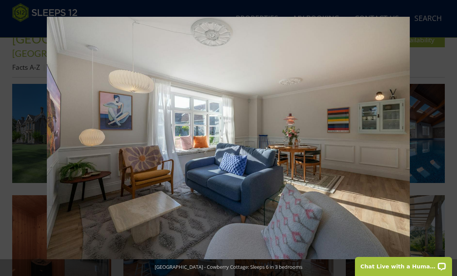
click at [450, 137] on button at bounding box center [443, 138] width 27 height 38
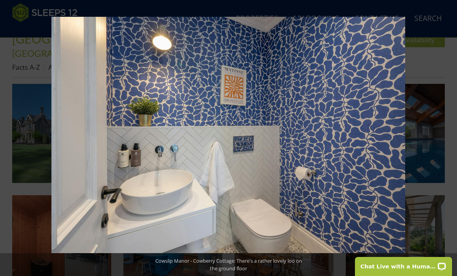
click at [450, 137] on button at bounding box center [443, 138] width 27 height 38
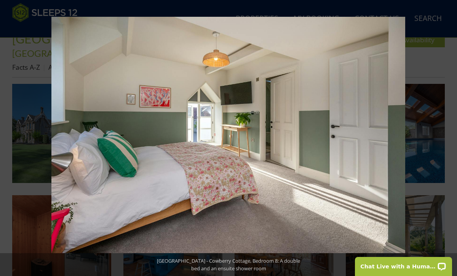
click at [450, 137] on button at bounding box center [443, 138] width 27 height 38
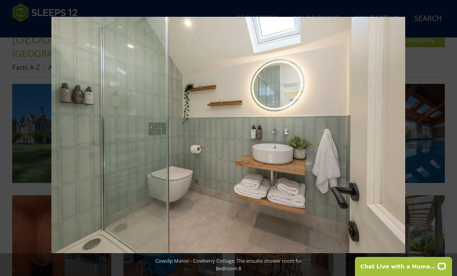
click at [450, 137] on button at bounding box center [443, 138] width 27 height 38
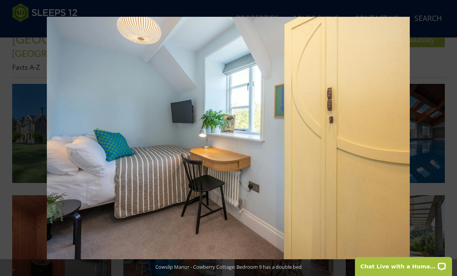
click at [450, 137] on button at bounding box center [443, 138] width 27 height 38
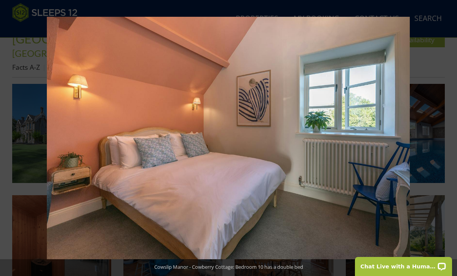
click at [450, 137] on button at bounding box center [443, 138] width 27 height 38
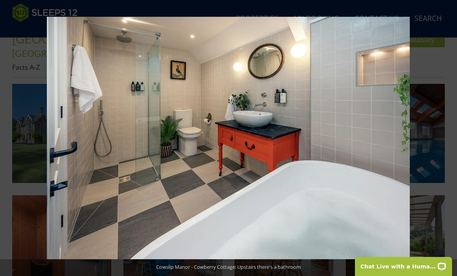
click at [450, 137] on button at bounding box center [443, 138] width 27 height 38
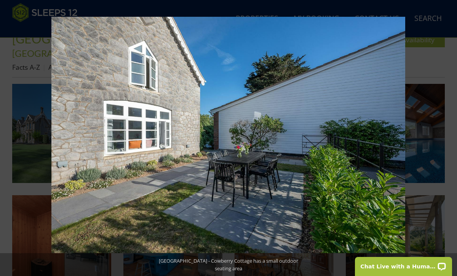
click at [450, 137] on button at bounding box center [443, 138] width 27 height 38
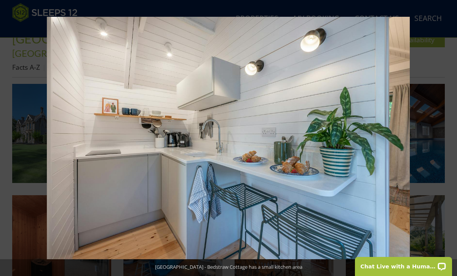
click at [450, 137] on button at bounding box center [443, 138] width 27 height 38
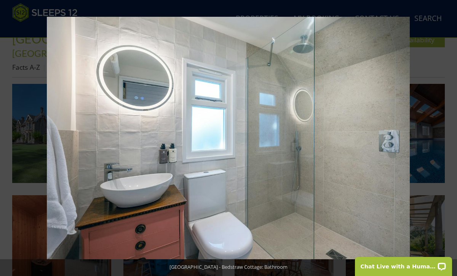
click at [450, 137] on button at bounding box center [443, 138] width 27 height 38
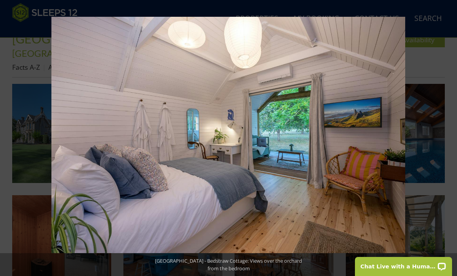
click at [450, 137] on button at bounding box center [443, 138] width 27 height 38
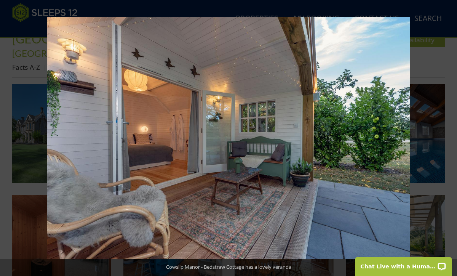
click at [450, 137] on button at bounding box center [443, 138] width 27 height 38
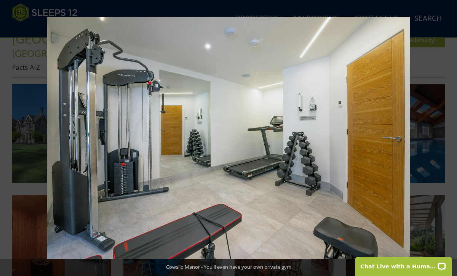
click at [450, 137] on button at bounding box center [443, 138] width 27 height 38
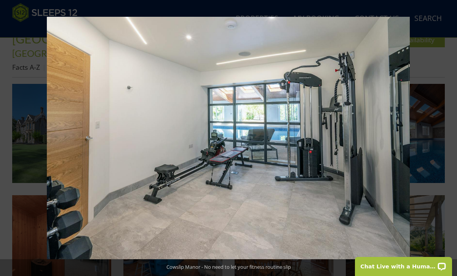
click at [450, 137] on button at bounding box center [443, 138] width 27 height 38
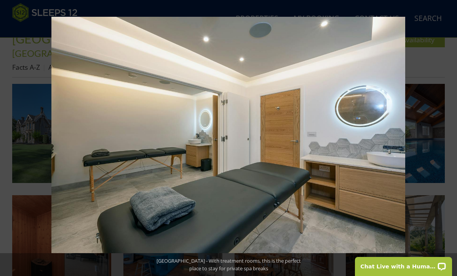
click at [450, 137] on button at bounding box center [443, 138] width 27 height 38
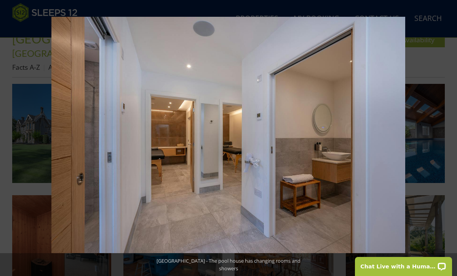
click at [450, 137] on button at bounding box center [443, 138] width 27 height 38
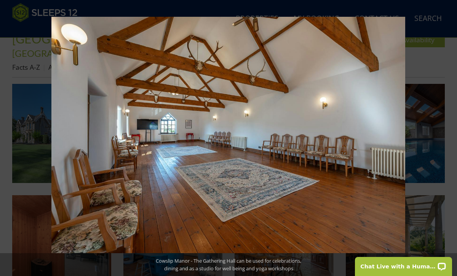
click at [450, 137] on button at bounding box center [443, 138] width 27 height 38
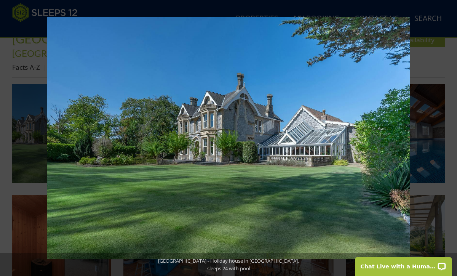
click at [450, 137] on button at bounding box center [443, 138] width 27 height 38
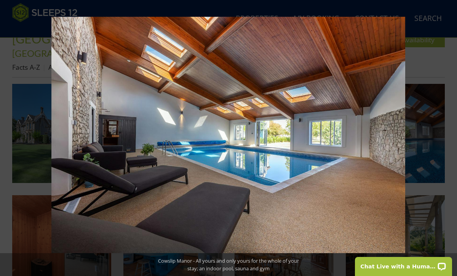
click at [450, 137] on button at bounding box center [443, 138] width 27 height 38
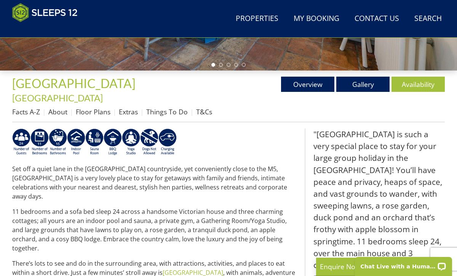
select select "16"
select select "9"
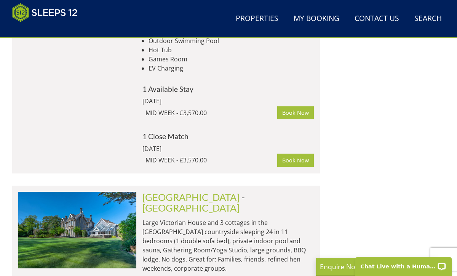
scroll to position [2641, 0]
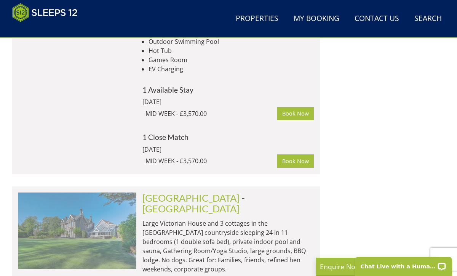
click at [102, 192] on img at bounding box center [77, 230] width 118 height 76
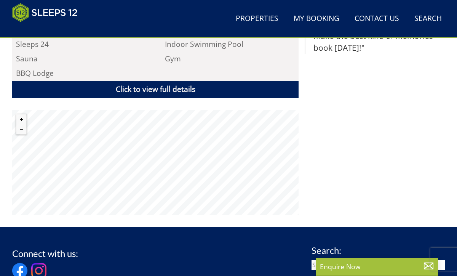
scroll to position [572, 0]
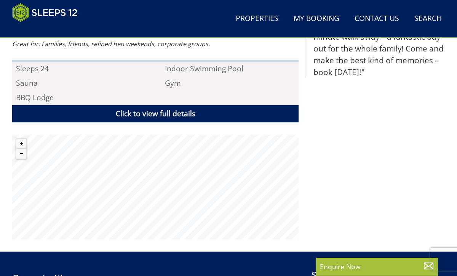
select select "16"
select select "9"
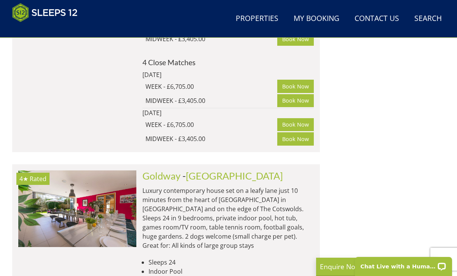
scroll to position [2965, 0]
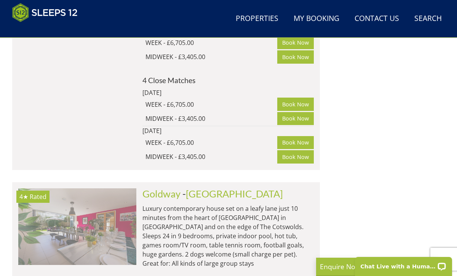
click at [80, 188] on img at bounding box center [77, 226] width 118 height 76
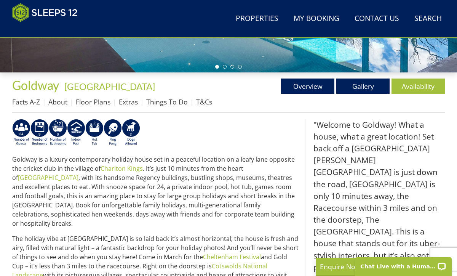
scroll to position [262, 0]
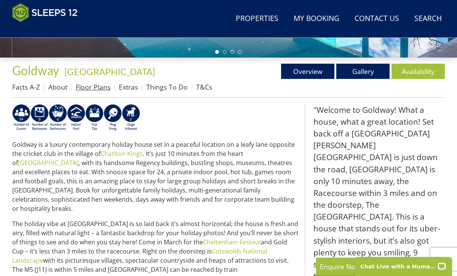
click at [95, 86] on link "Floor Plans" at bounding box center [93, 86] width 35 height 9
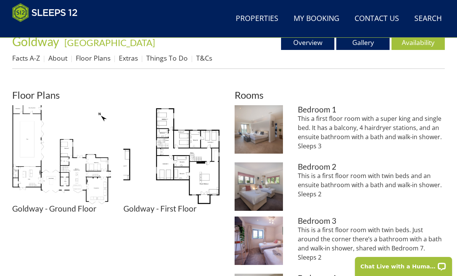
scroll to position [293, 0]
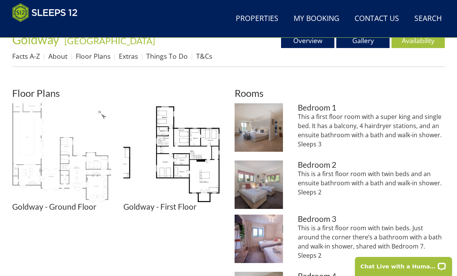
click at [77, 155] on img at bounding box center [61, 152] width 99 height 99
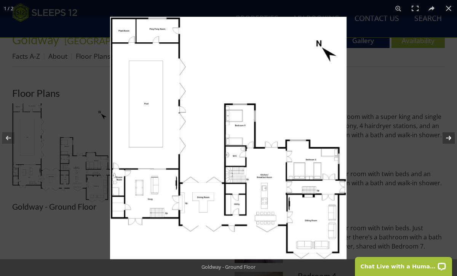
click at [447, 137] on button at bounding box center [443, 138] width 27 height 38
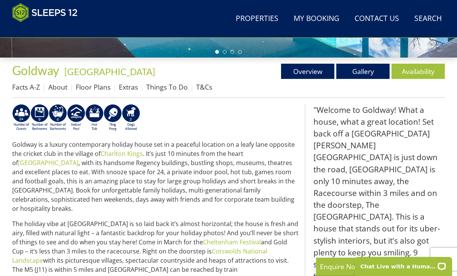
select select "16"
select select "9"
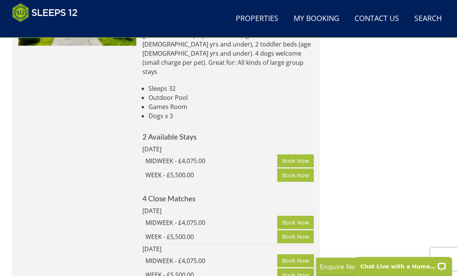
scroll to position [5083, 0]
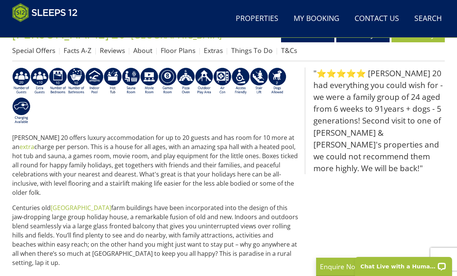
scroll to position [298, 0]
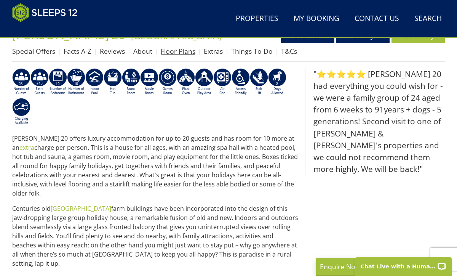
click at [178, 50] on link "Floor Plans" at bounding box center [178, 50] width 35 height 9
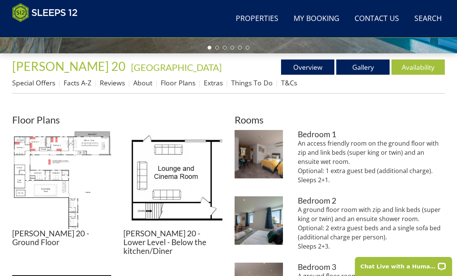
scroll to position [267, 0]
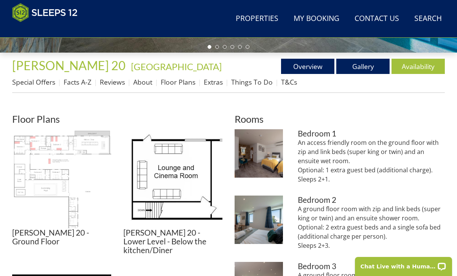
click at [89, 155] on img at bounding box center [61, 178] width 99 height 99
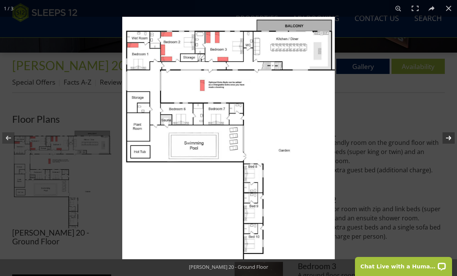
click at [449, 136] on button at bounding box center [443, 138] width 27 height 38
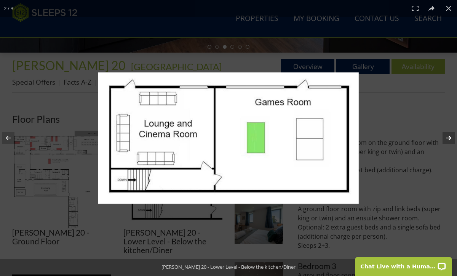
click at [449, 136] on button at bounding box center [443, 138] width 27 height 38
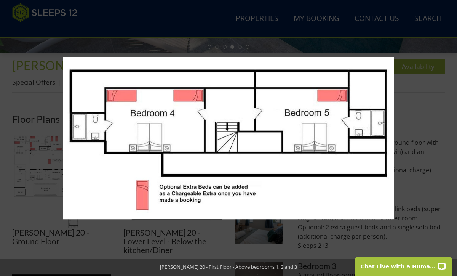
click at [449, 136] on button at bounding box center [443, 138] width 27 height 38
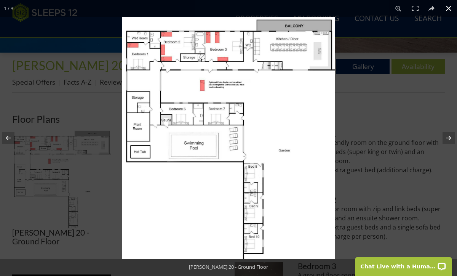
click at [91, 105] on div at bounding box center [228, 138] width 457 height 276
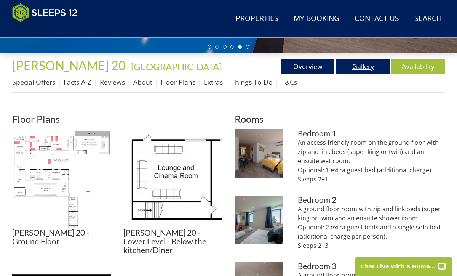
click at [363, 64] on link "Gallery" at bounding box center [362, 66] width 53 height 15
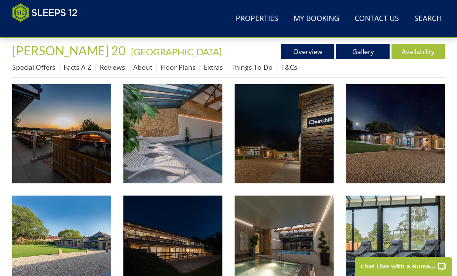
scroll to position [317, 0]
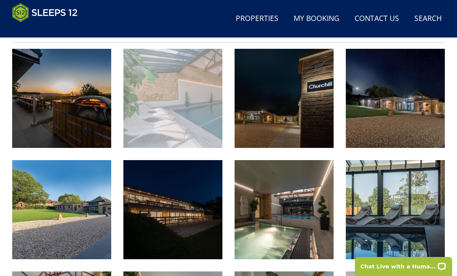
click at [184, 116] on img at bounding box center [172, 98] width 99 height 99
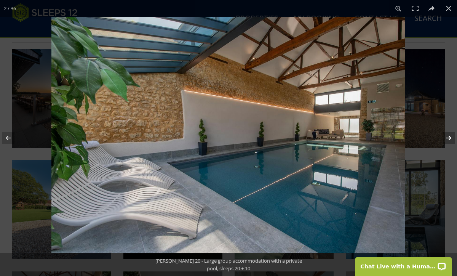
click at [450, 137] on button at bounding box center [443, 138] width 27 height 38
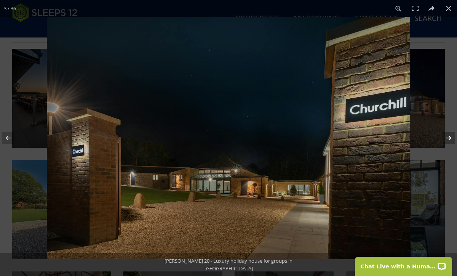
click at [450, 137] on button at bounding box center [443, 138] width 27 height 38
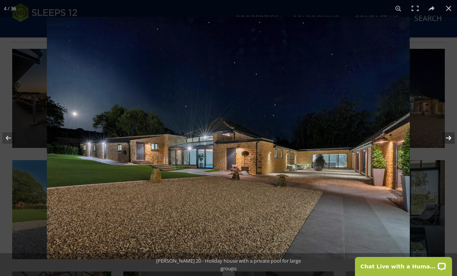
click at [450, 137] on button at bounding box center [443, 138] width 27 height 38
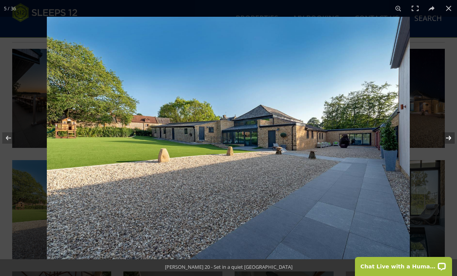
click at [450, 137] on button at bounding box center [443, 138] width 27 height 38
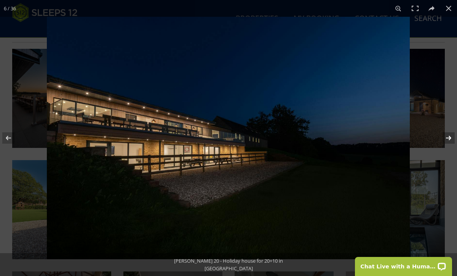
click at [450, 137] on button at bounding box center [443, 138] width 27 height 38
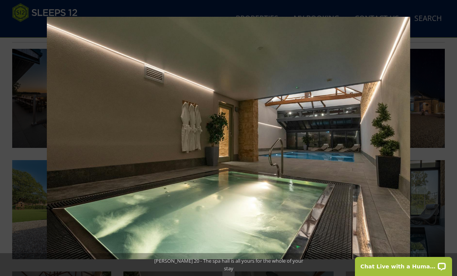
click at [450, 137] on button at bounding box center [443, 138] width 27 height 38
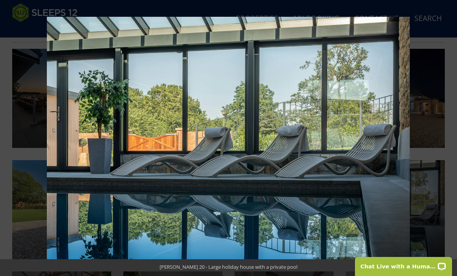
click at [450, 137] on button at bounding box center [443, 138] width 27 height 38
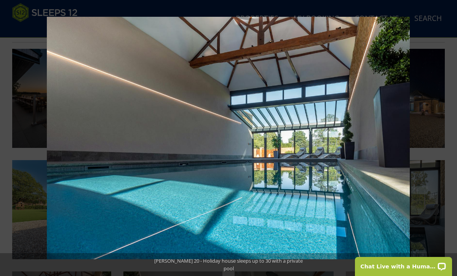
click at [450, 137] on button at bounding box center [443, 138] width 27 height 38
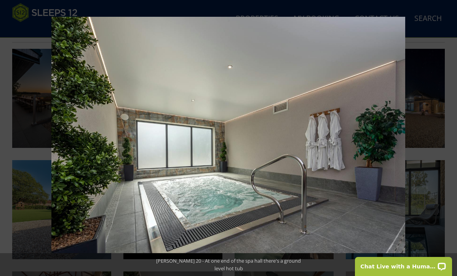
click at [450, 137] on button at bounding box center [443, 138] width 27 height 38
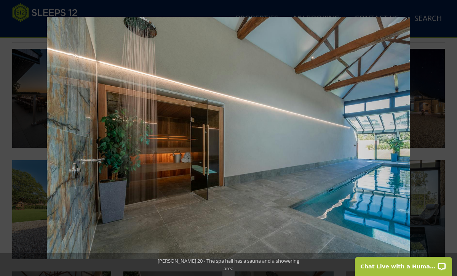
click at [450, 137] on button at bounding box center [443, 138] width 27 height 38
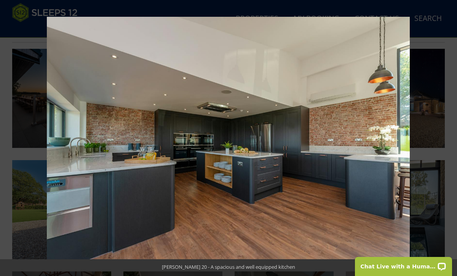
click at [450, 137] on button at bounding box center [443, 138] width 27 height 38
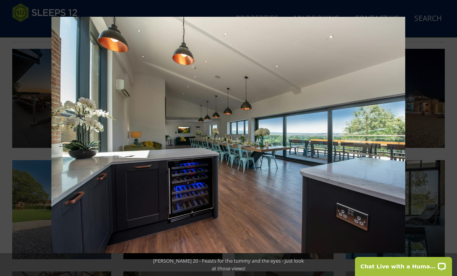
click at [450, 137] on button at bounding box center [443, 138] width 27 height 38
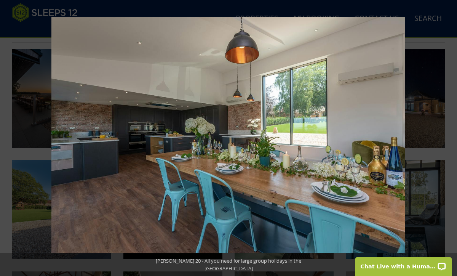
click at [450, 137] on button at bounding box center [443, 138] width 27 height 38
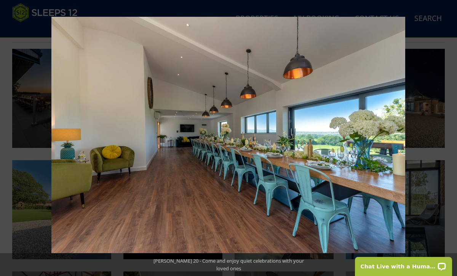
click at [450, 137] on button at bounding box center [443, 138] width 27 height 38
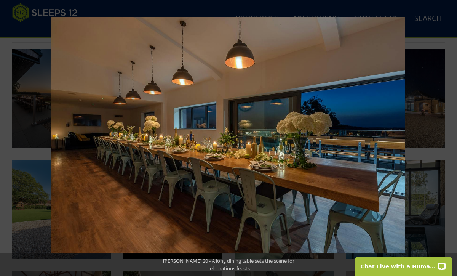
click at [450, 137] on button at bounding box center [443, 138] width 27 height 38
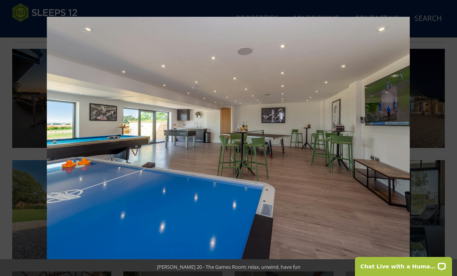
click at [450, 137] on button at bounding box center [443, 138] width 27 height 38
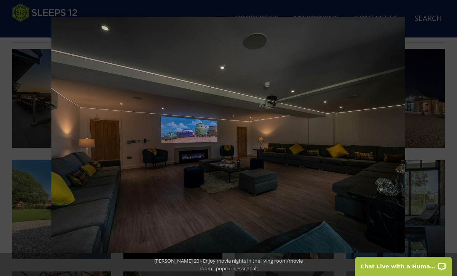
click at [450, 137] on button at bounding box center [443, 138] width 27 height 38
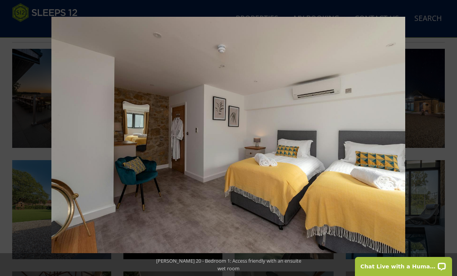
click at [450, 137] on button at bounding box center [443, 138] width 27 height 38
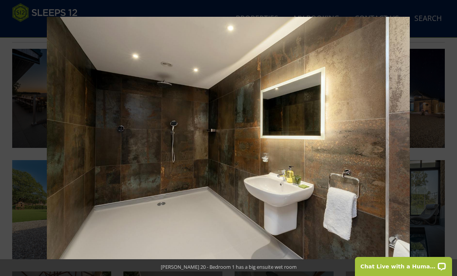
click at [450, 137] on button at bounding box center [443, 138] width 27 height 38
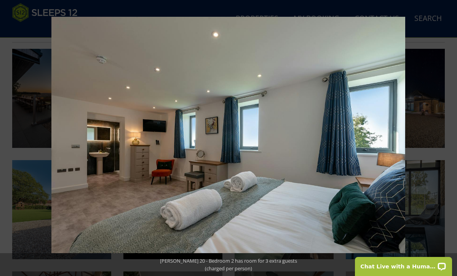
click at [450, 137] on button at bounding box center [443, 138] width 27 height 38
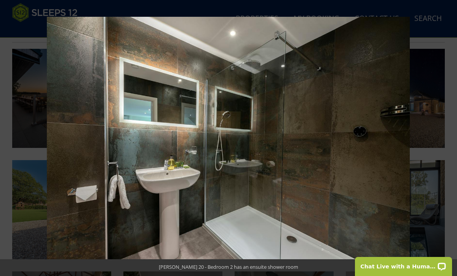
click at [450, 137] on button at bounding box center [443, 138] width 27 height 38
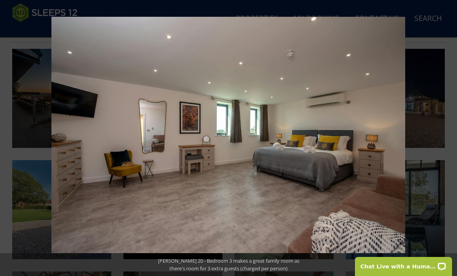
click at [450, 137] on button at bounding box center [443, 138] width 27 height 38
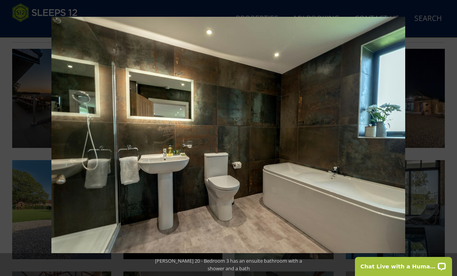
click at [450, 137] on button at bounding box center [443, 138] width 27 height 38
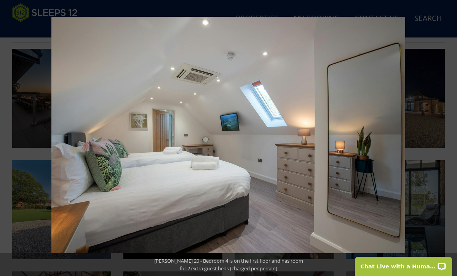
click at [450, 137] on button at bounding box center [443, 138] width 27 height 38
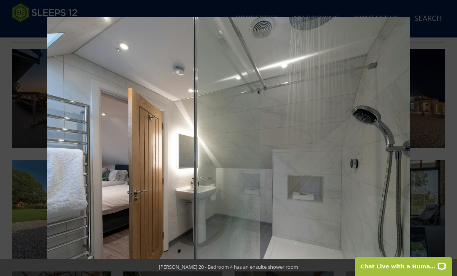
click at [450, 137] on button at bounding box center [443, 138] width 27 height 38
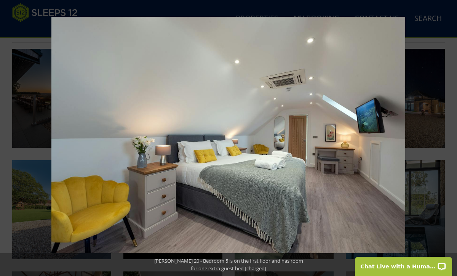
click at [450, 137] on button at bounding box center [443, 138] width 27 height 38
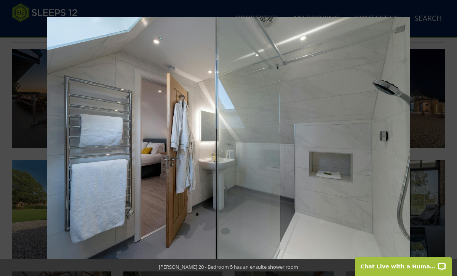
click at [450, 137] on button at bounding box center [443, 138] width 27 height 38
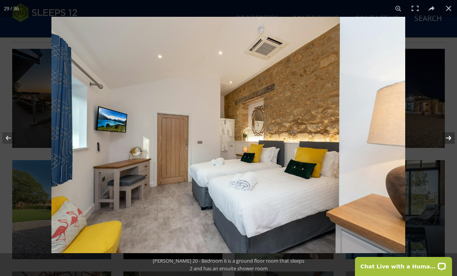
click at [450, 137] on button at bounding box center [443, 138] width 27 height 38
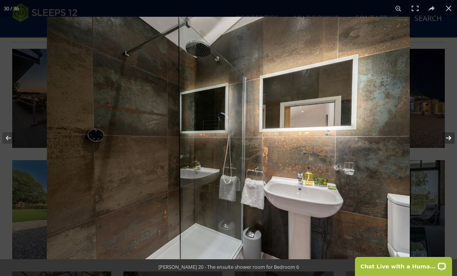
click at [450, 137] on button at bounding box center [443, 138] width 27 height 38
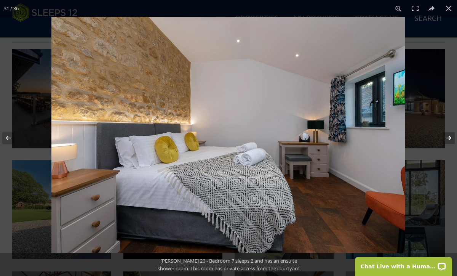
click at [450, 137] on button at bounding box center [443, 138] width 27 height 38
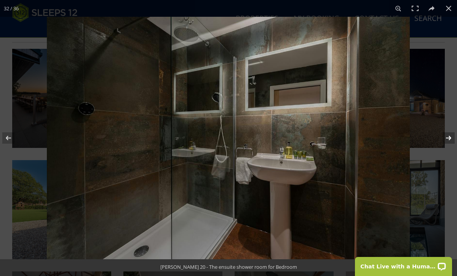
click at [450, 137] on button at bounding box center [443, 138] width 27 height 38
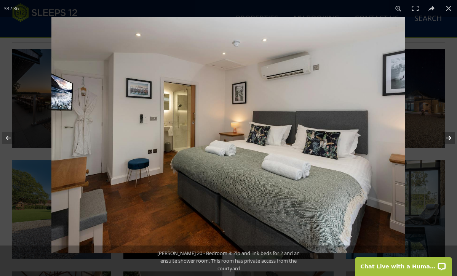
click at [450, 137] on button at bounding box center [443, 138] width 27 height 38
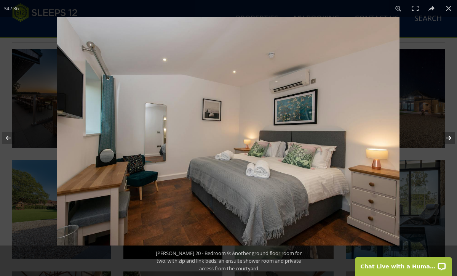
click at [450, 137] on button at bounding box center [443, 138] width 27 height 38
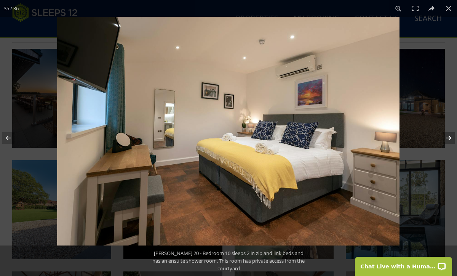
click at [450, 137] on button at bounding box center [443, 138] width 27 height 38
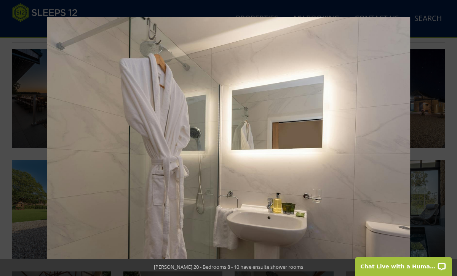
click at [450, 137] on button at bounding box center [443, 138] width 27 height 38
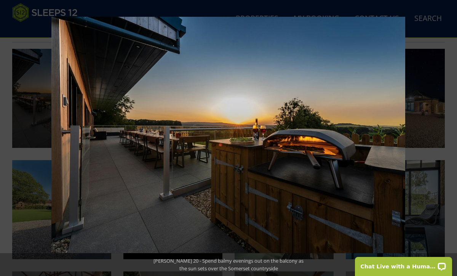
click at [450, 137] on button at bounding box center [443, 138] width 27 height 38
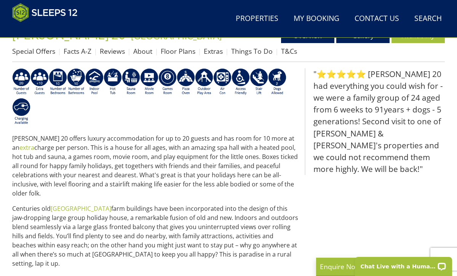
scroll to position [5083, 0]
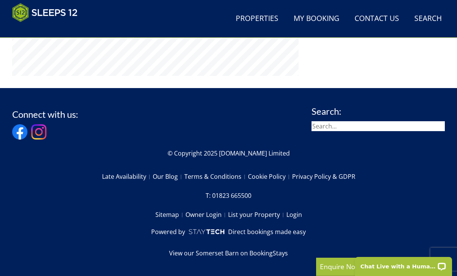
select select "16"
select select "9"
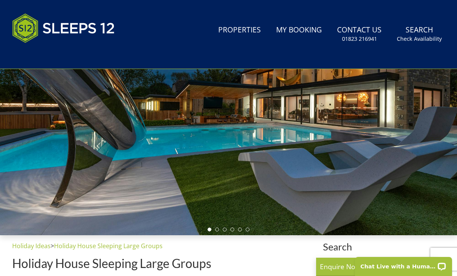
scroll to position [0, 0]
